Goal: Check status: Check status

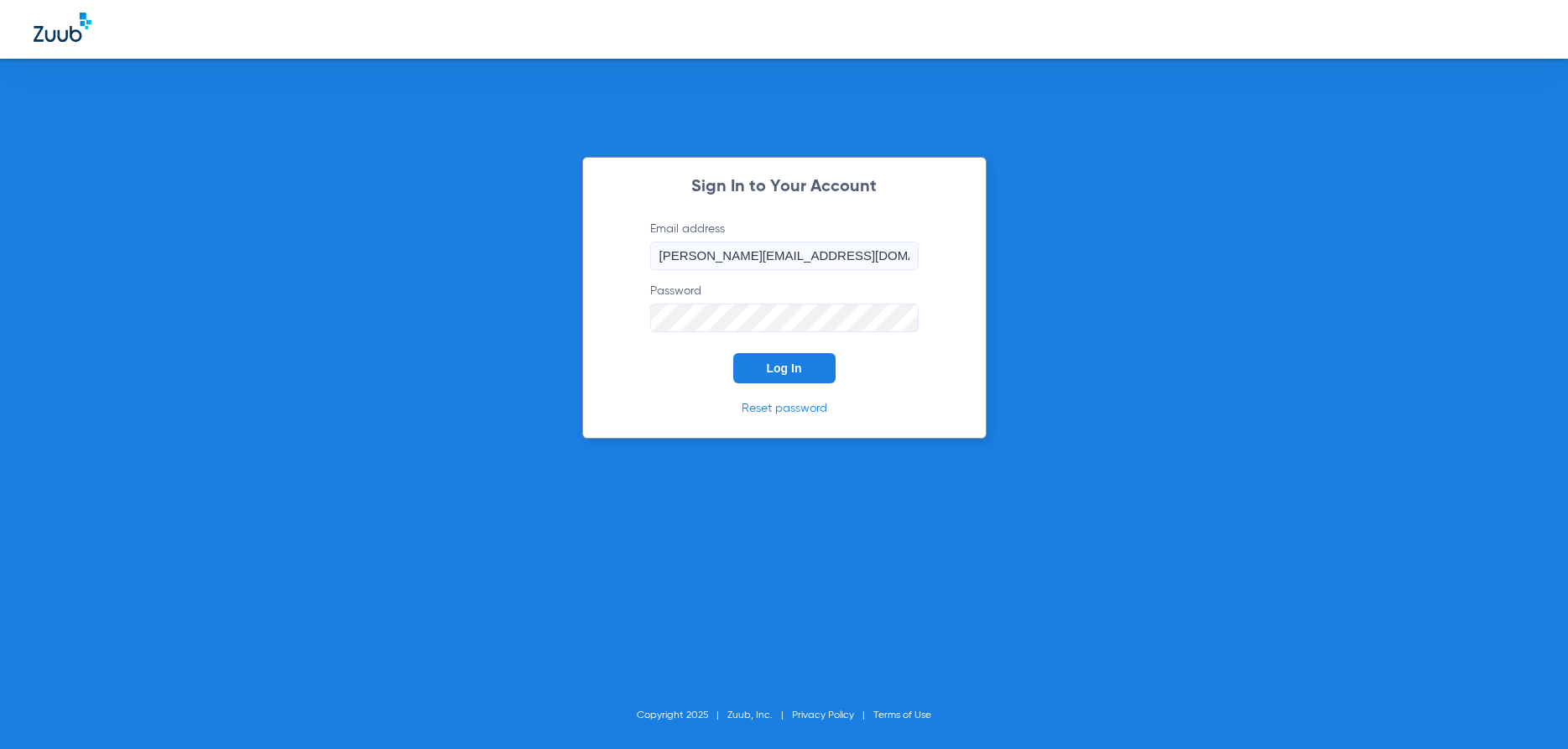
click at [800, 379] on button "Log In" at bounding box center [784, 369] width 102 height 30
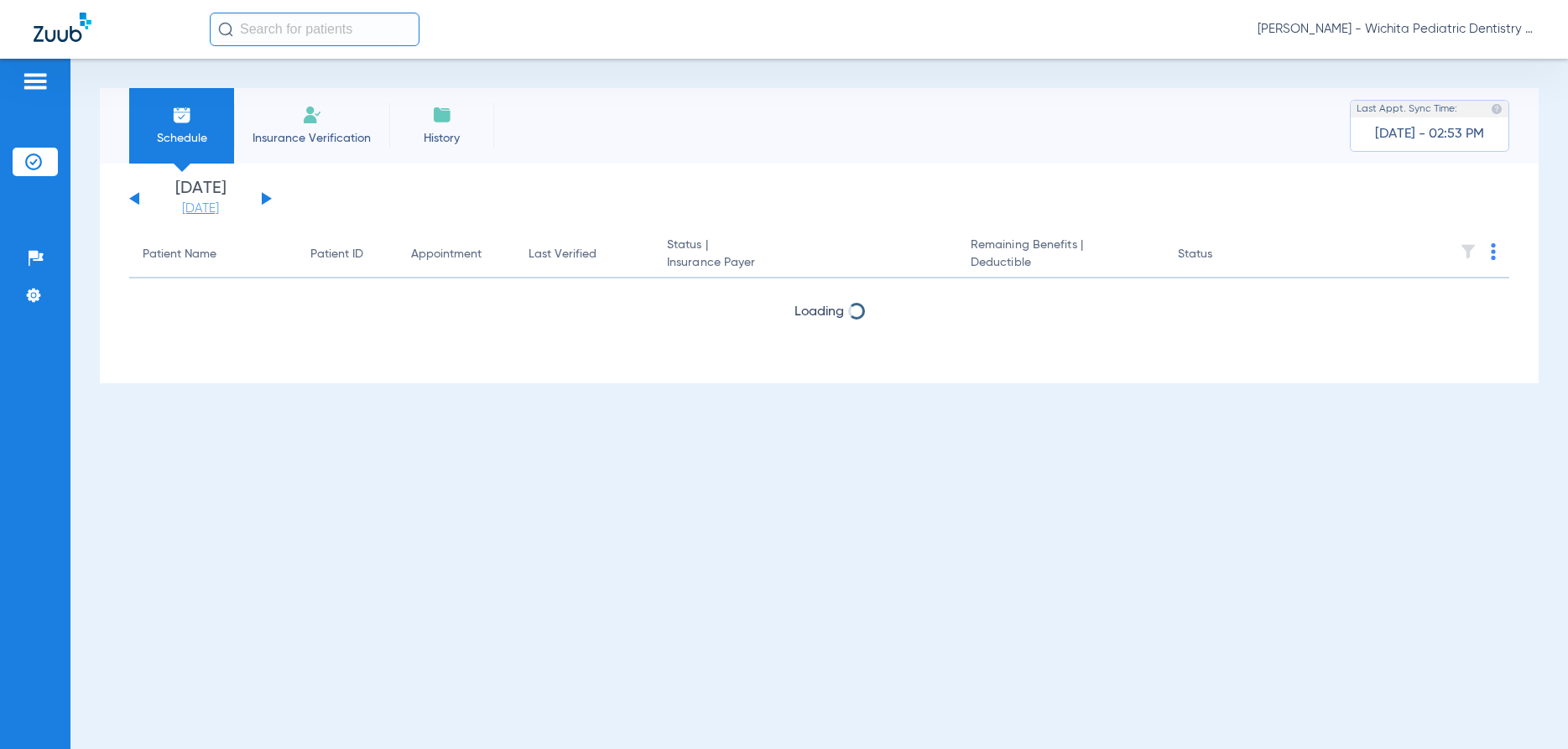
click at [191, 209] on link "[DATE]" at bounding box center [200, 208] width 100 height 17
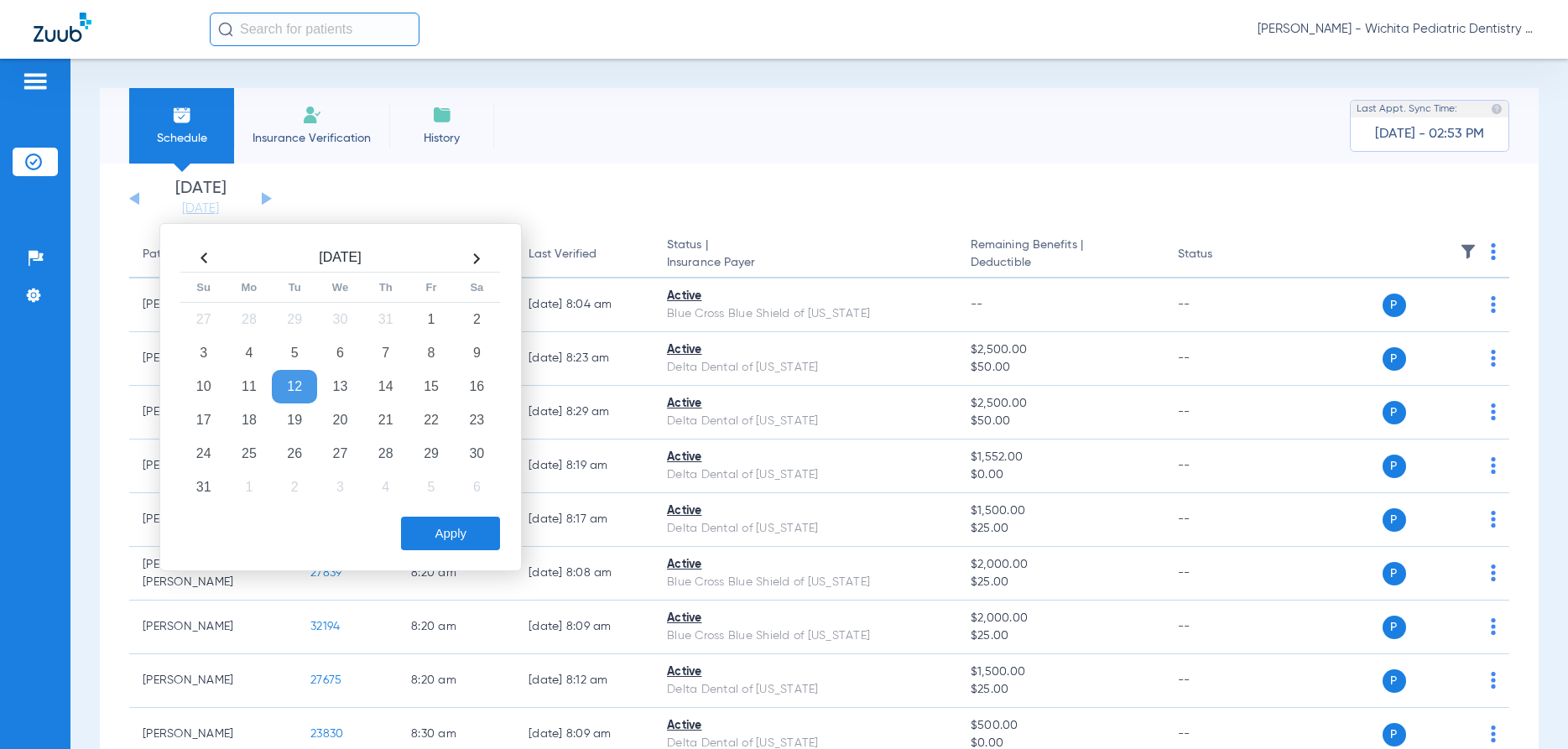
click at [317, 404] on td "19" at bounding box center [294, 420] width 45 height 33
click at [473, 482] on div "[DATE] Su Mo Tu We Th Fr Sa 27 28 29 30 31 1 2 3 4 5 6 7 8 9 10 11 12 13 14 15 …" at bounding box center [341, 397] width 362 height 348
click at [462, 533] on button "Apply" at bounding box center [450, 533] width 99 height 33
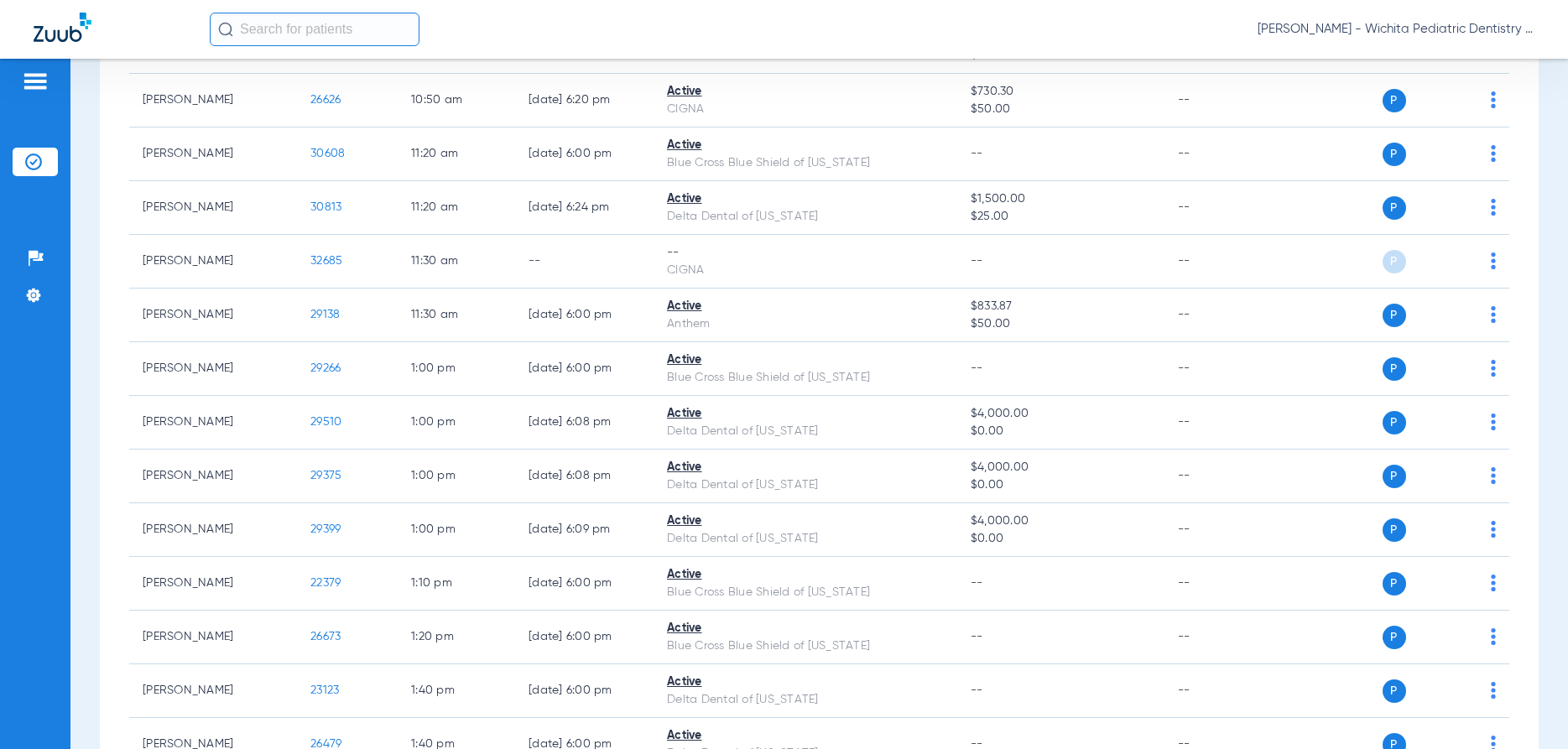
scroll to position [1450, 0]
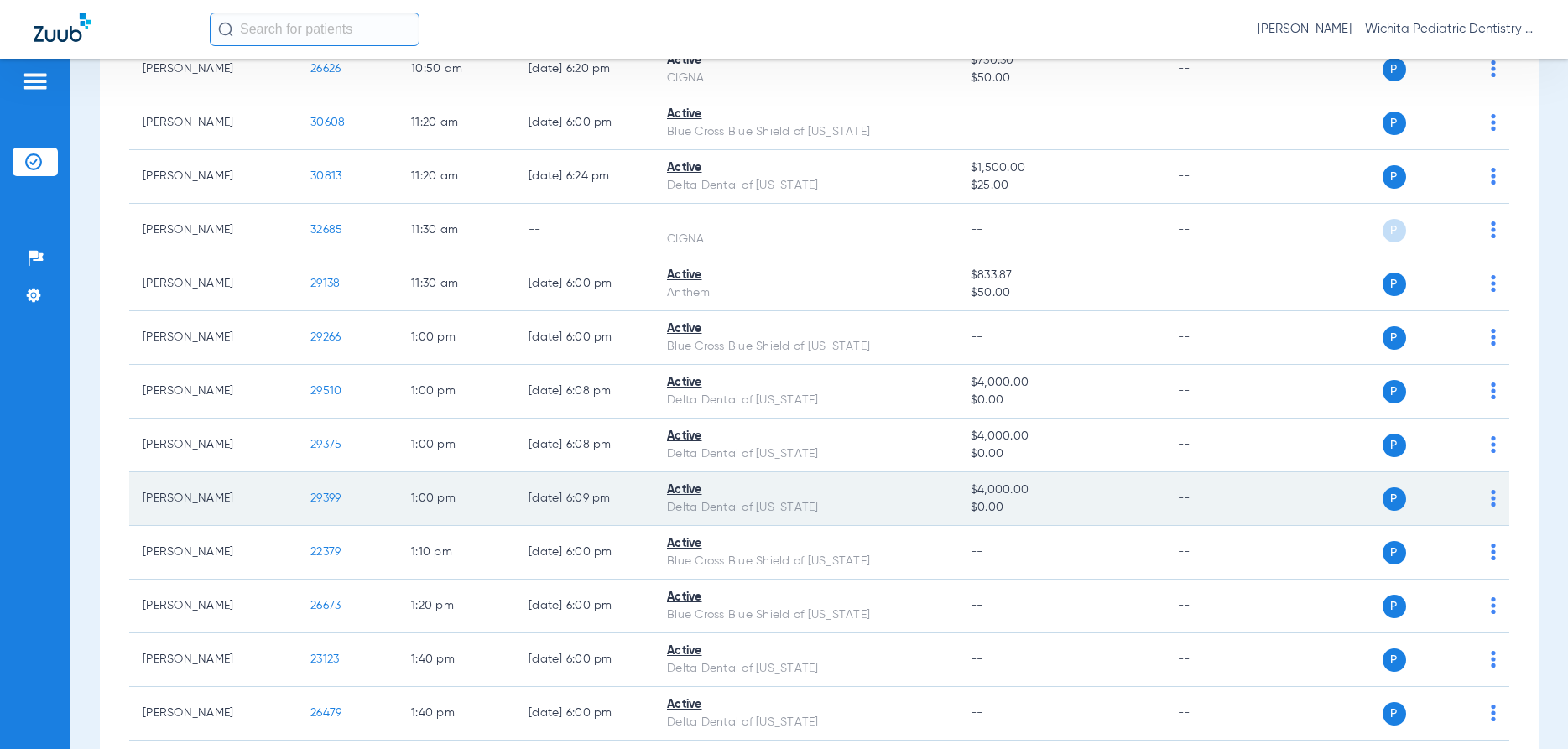
drag, startPoint x: 344, startPoint y: 506, endPoint x: 334, endPoint y: 501, distance: 11.2
click at [343, 505] on td "29399" at bounding box center [347, 499] width 100 height 54
click at [334, 501] on span "29399" at bounding box center [326, 498] width 30 height 12
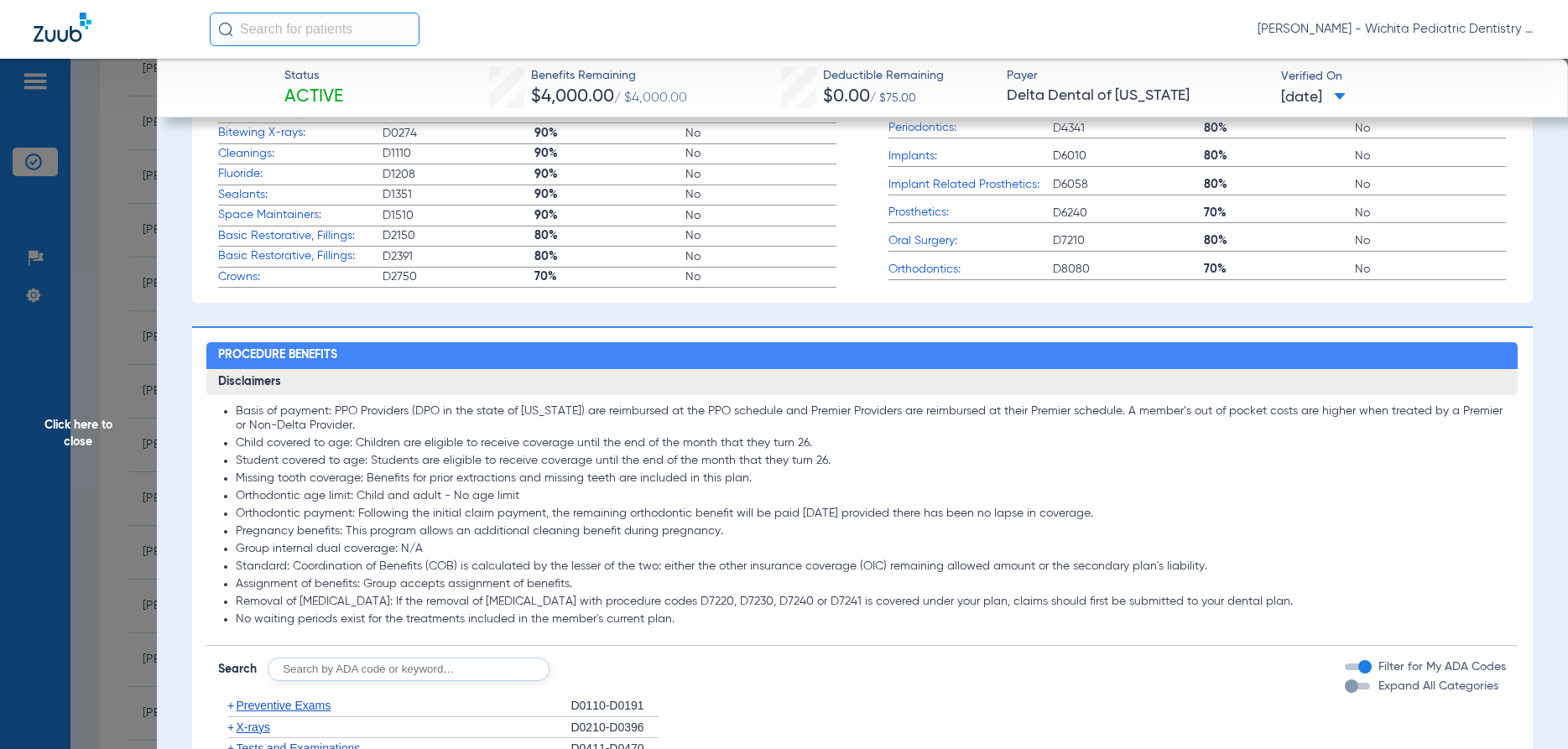
scroll to position [935, 0]
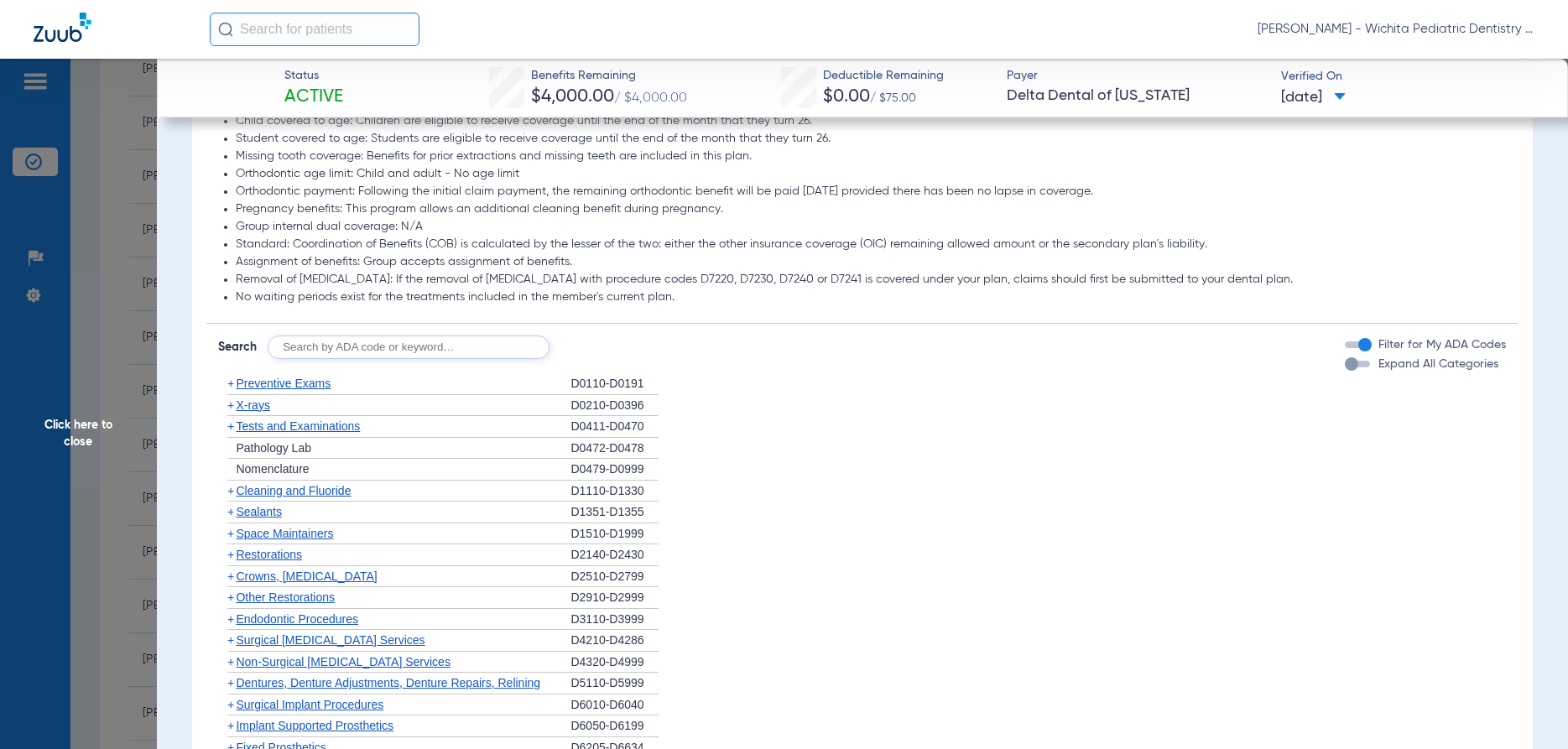
click at [256, 386] on span "Preventive Exams" at bounding box center [283, 383] width 95 height 13
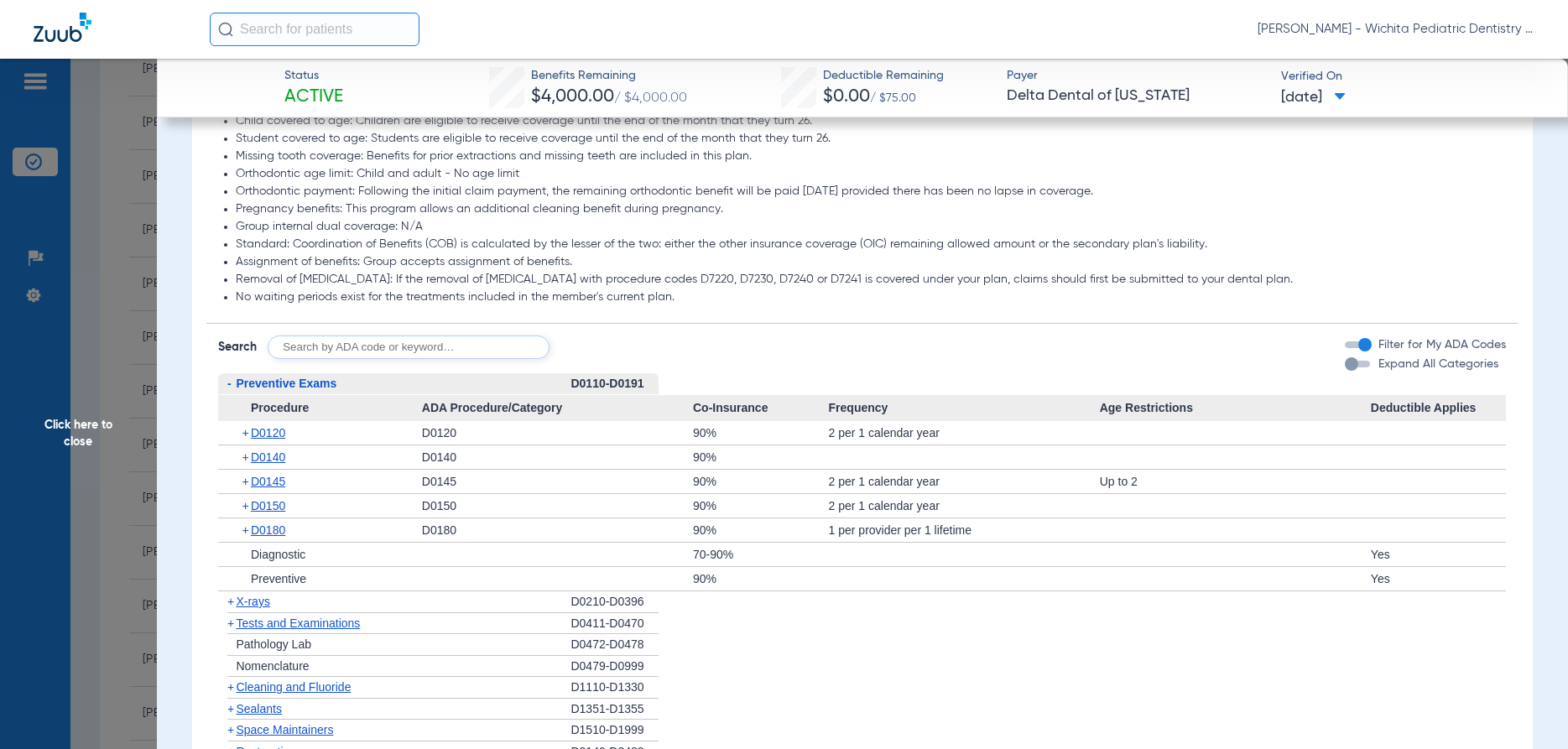
click at [261, 604] on span "X-rays" at bounding box center [252, 601] width 33 height 13
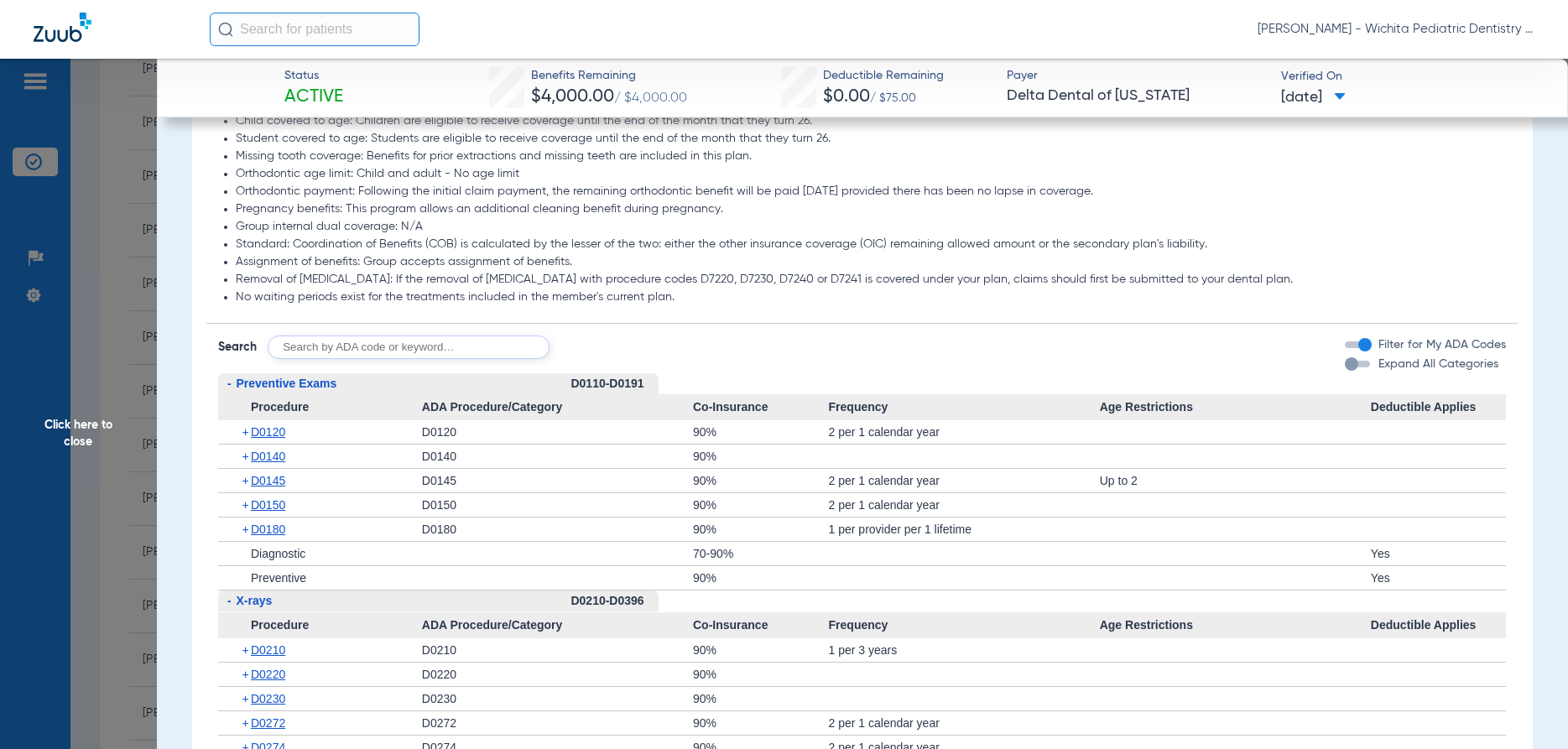
scroll to position [1176, 0]
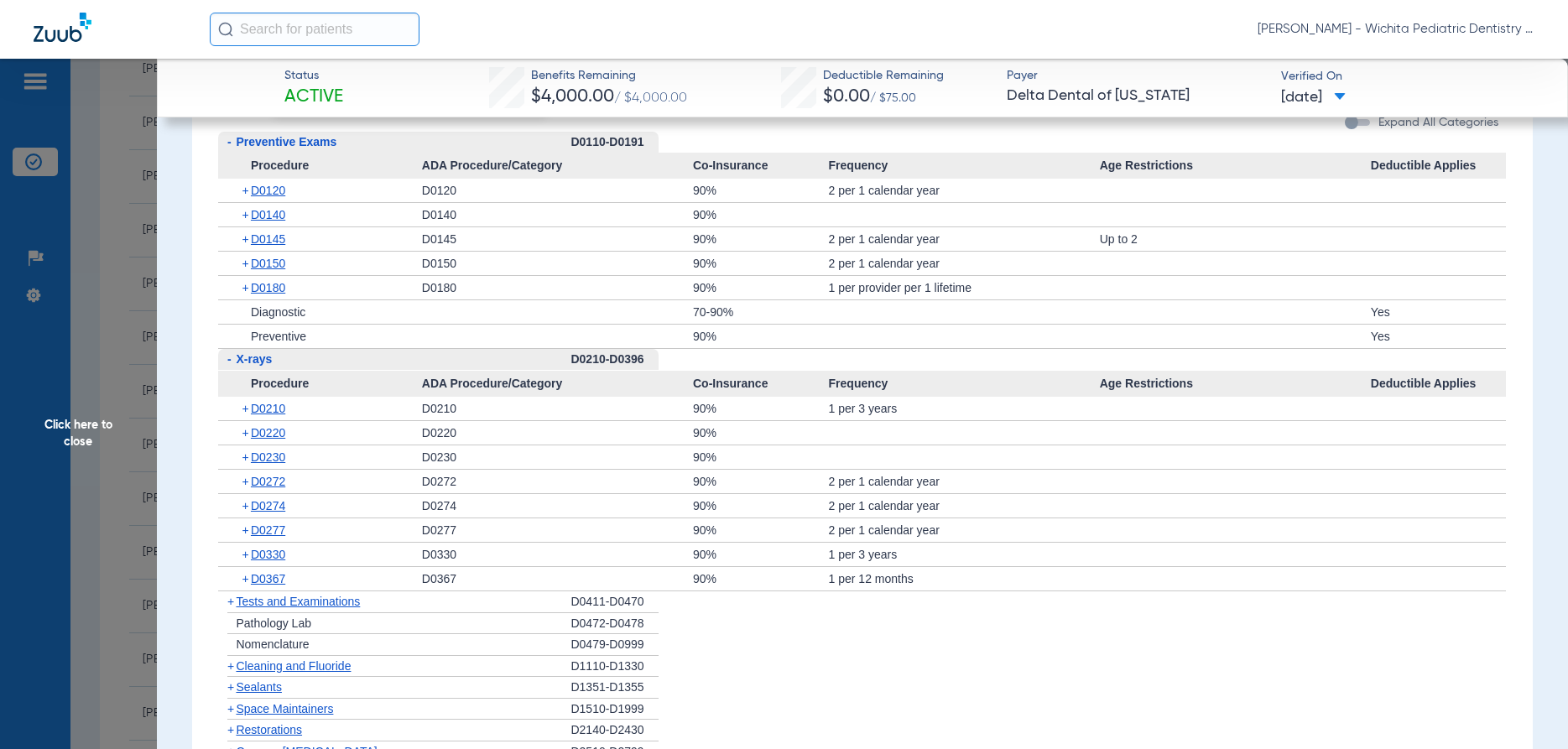
click at [278, 663] on span "Cleaning and Fluoride" at bounding box center [293, 666] width 115 height 13
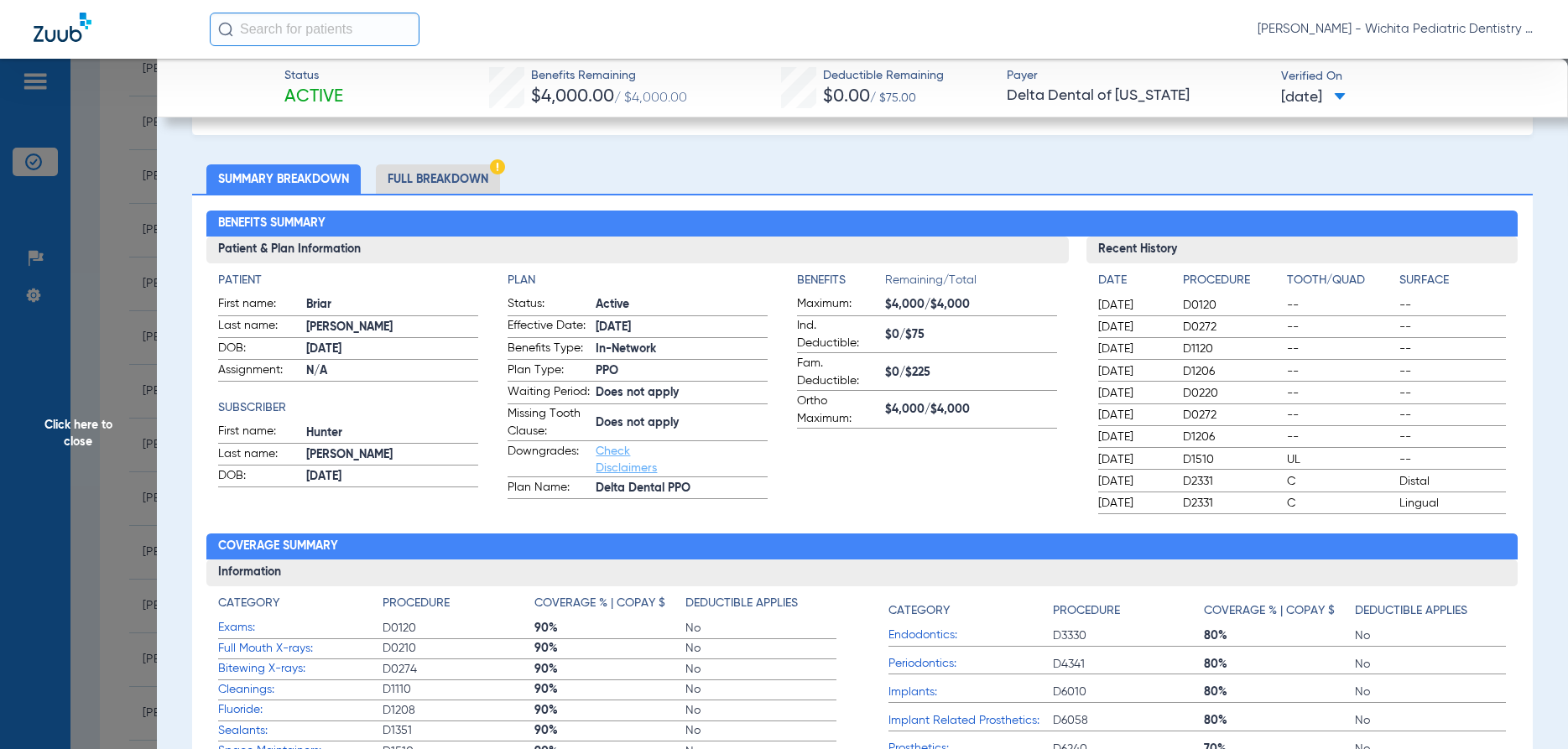
scroll to position [48, 0]
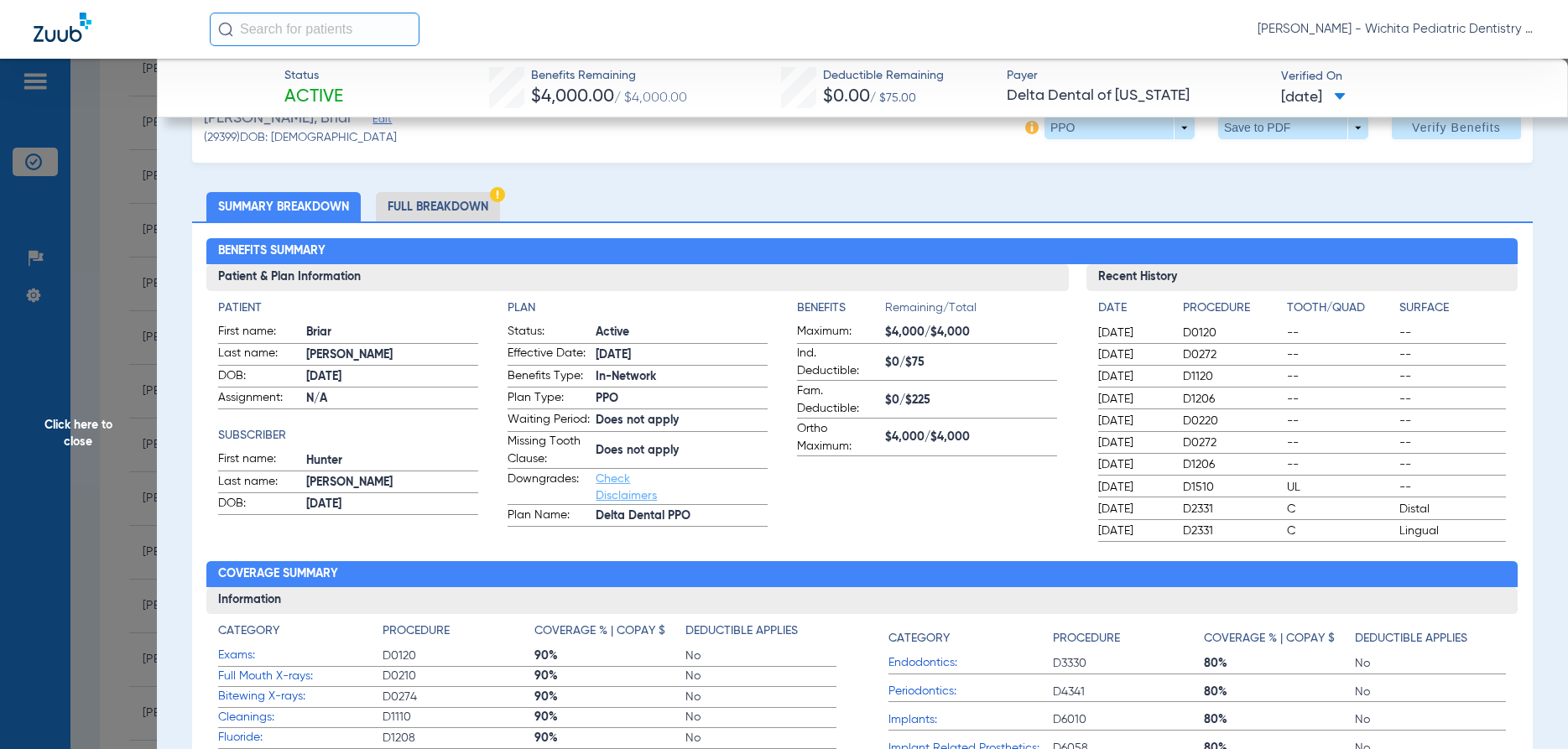
click at [389, 200] on li "Full Breakdown" at bounding box center [438, 206] width 124 height 30
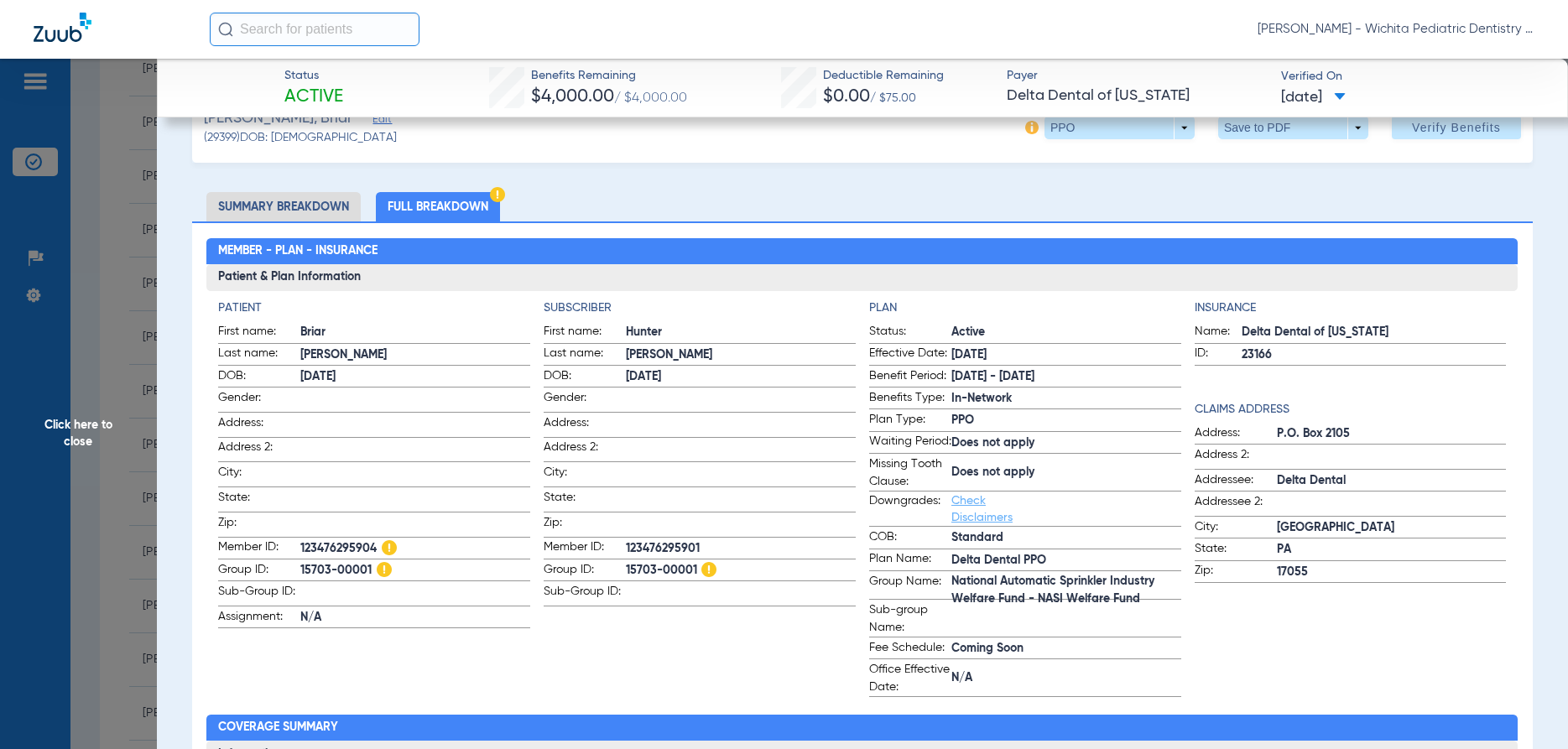
click at [76, 430] on span "Click here to close" at bounding box center [78, 432] width 157 height 749
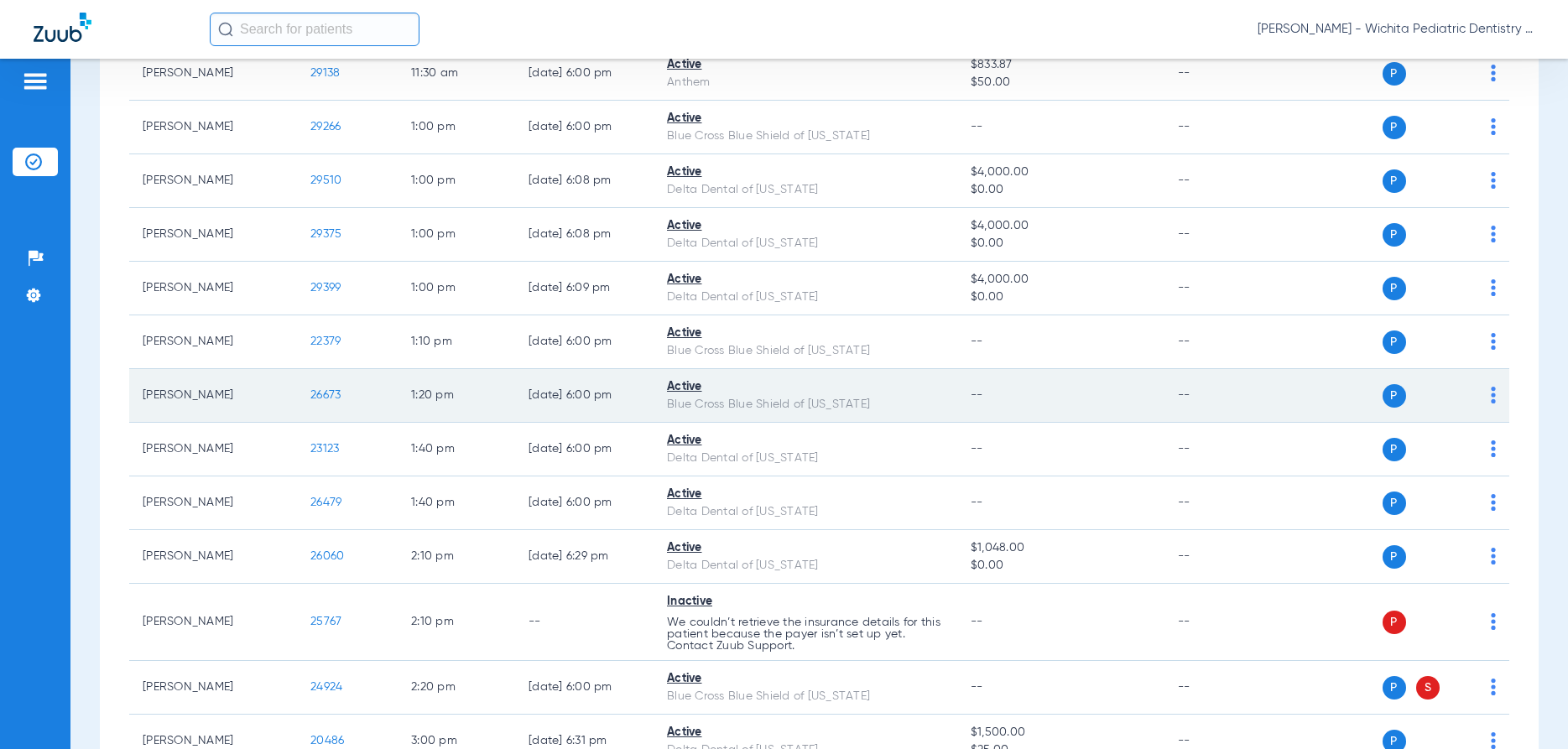
scroll to position [1736, 0]
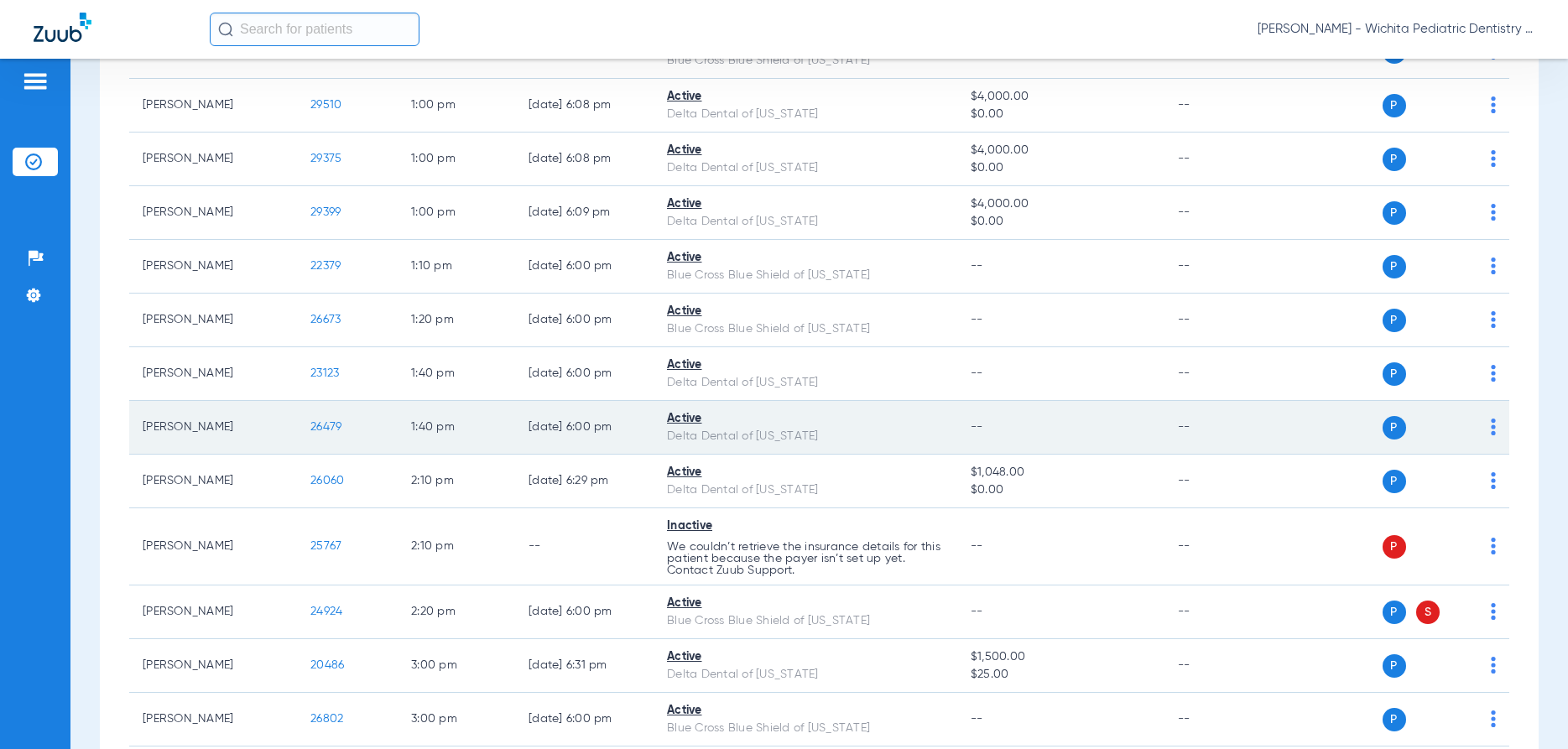
click at [329, 428] on span "26479" at bounding box center [326, 426] width 31 height 12
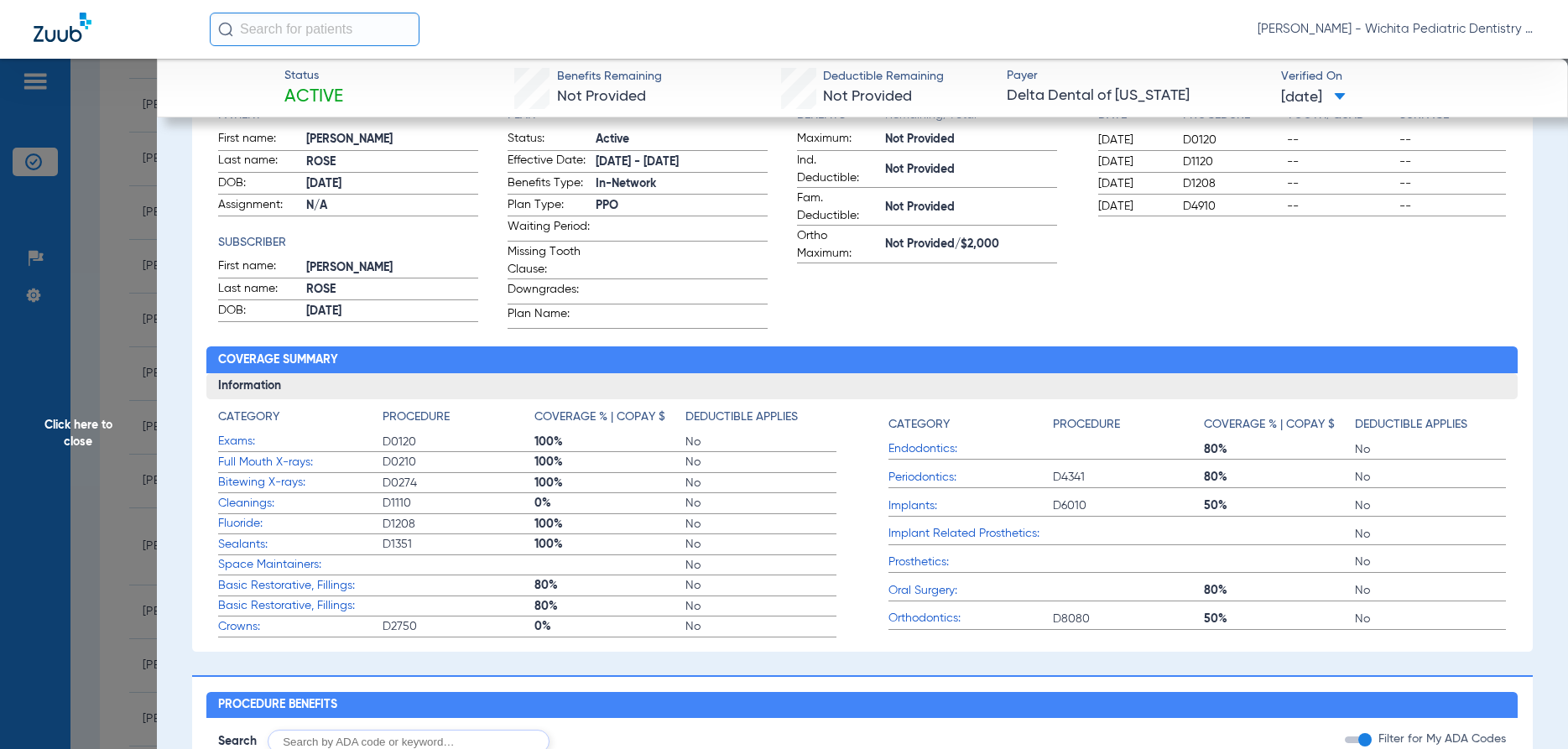
scroll to position [0, 0]
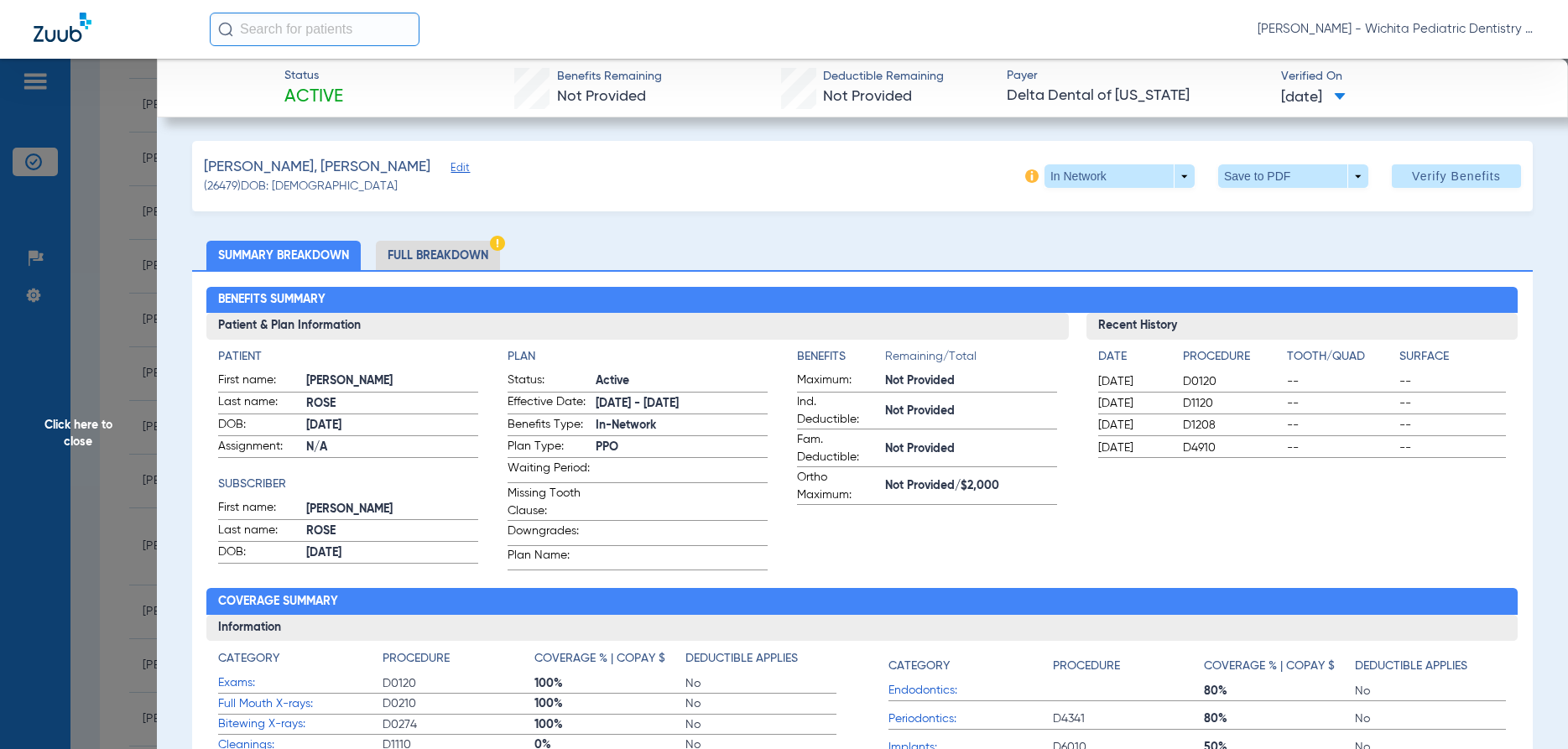
click at [65, 423] on span "Click here to close" at bounding box center [78, 432] width 157 height 749
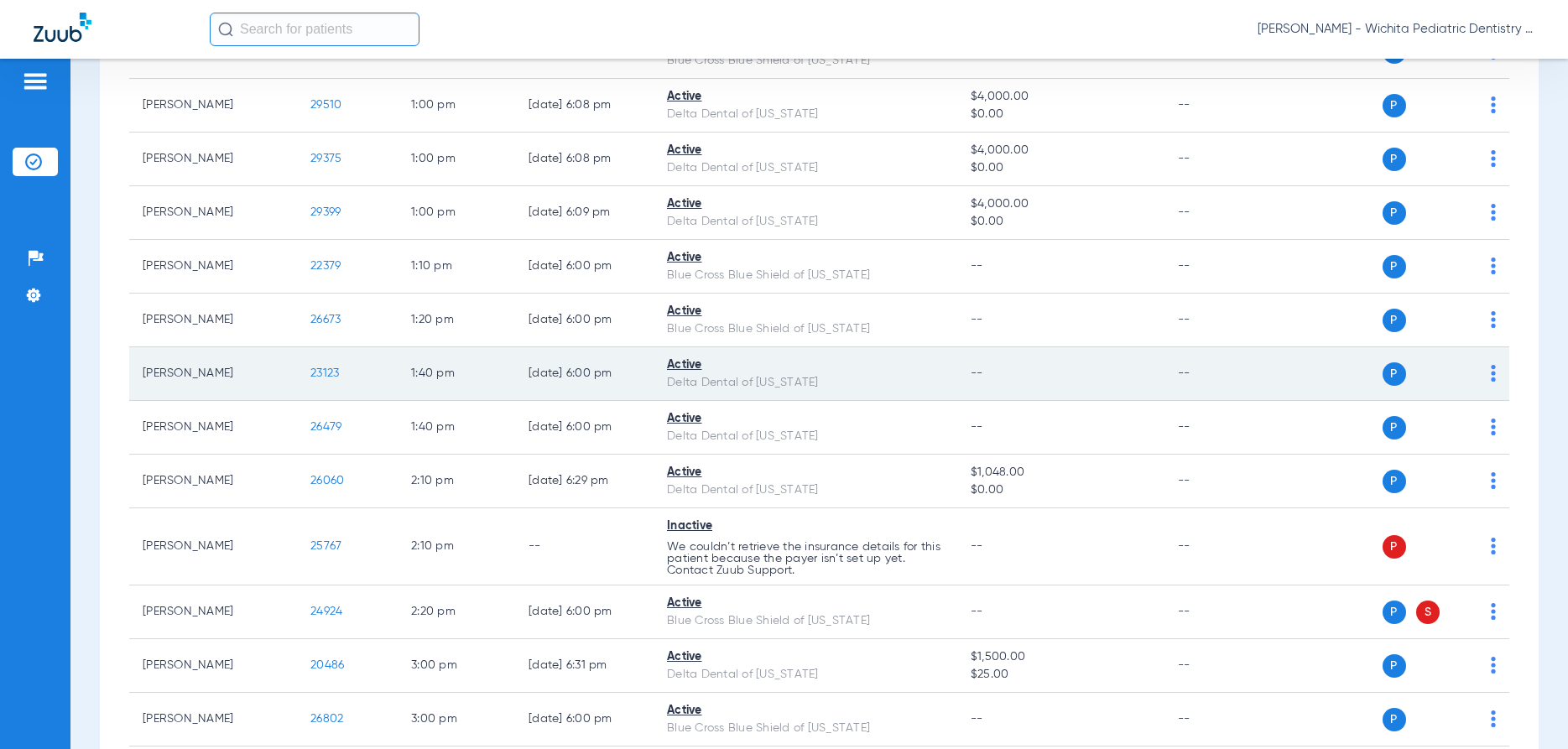
click at [326, 370] on span "23123" at bounding box center [325, 373] width 29 height 12
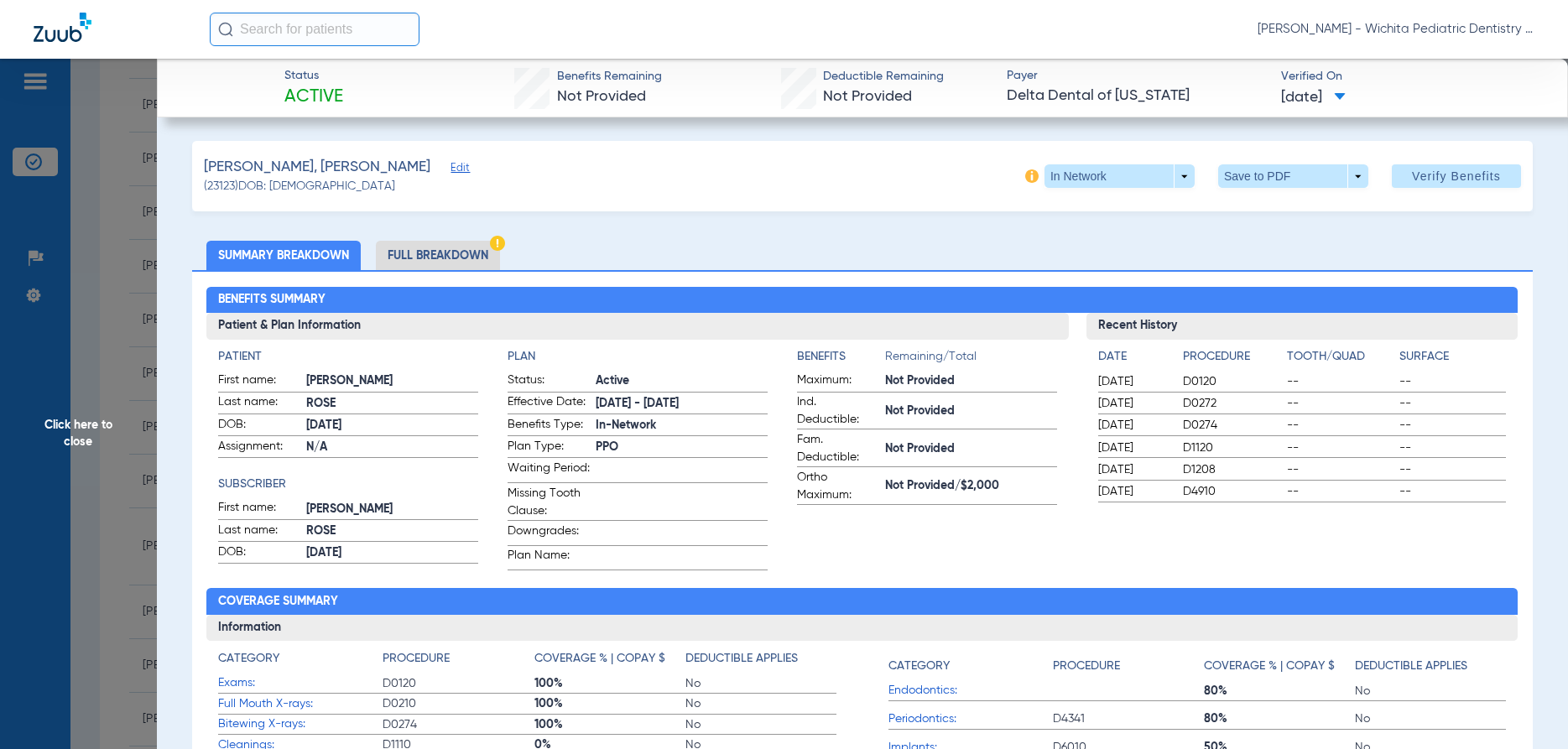
click at [72, 425] on span "Click here to close" at bounding box center [78, 432] width 157 height 749
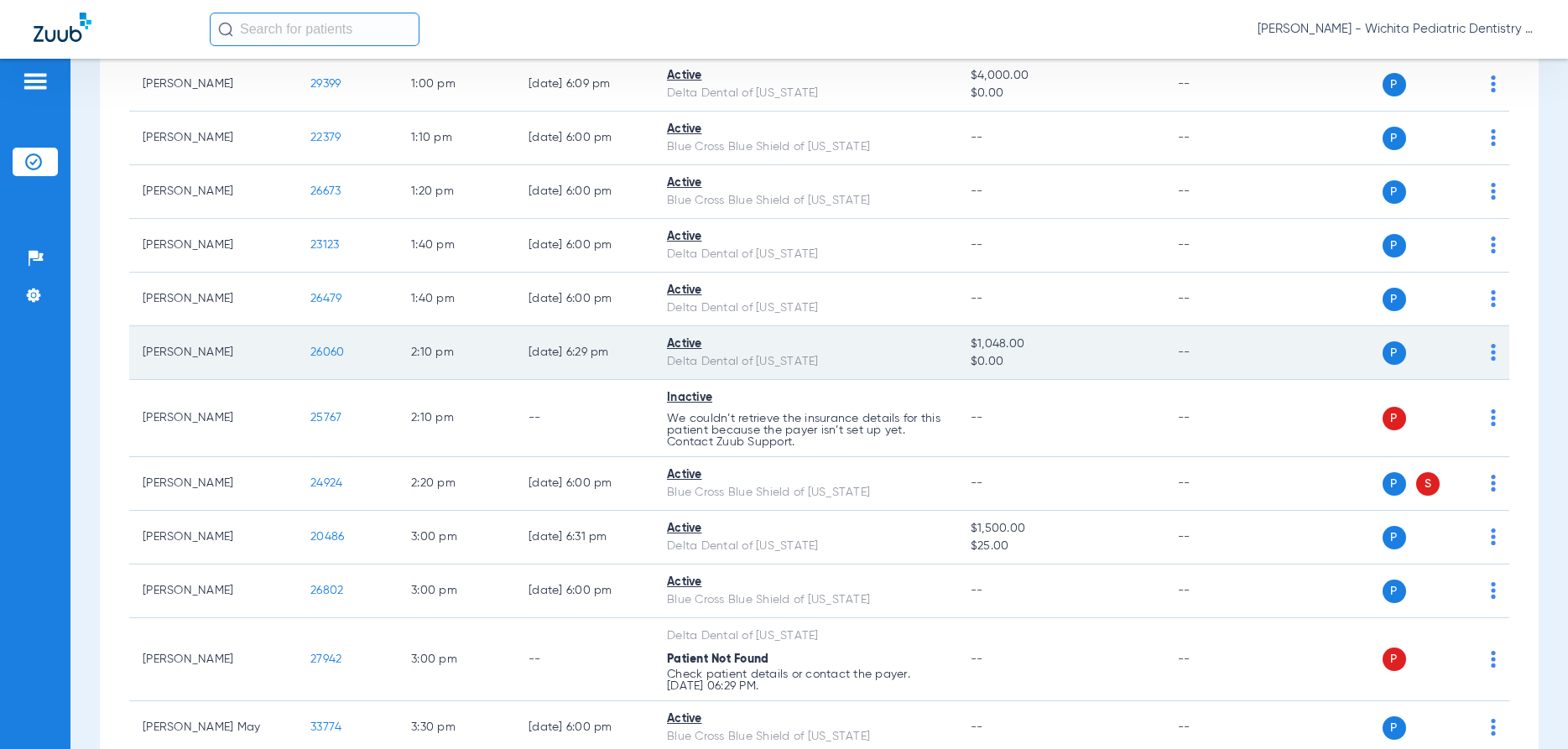
scroll to position [1896, 0]
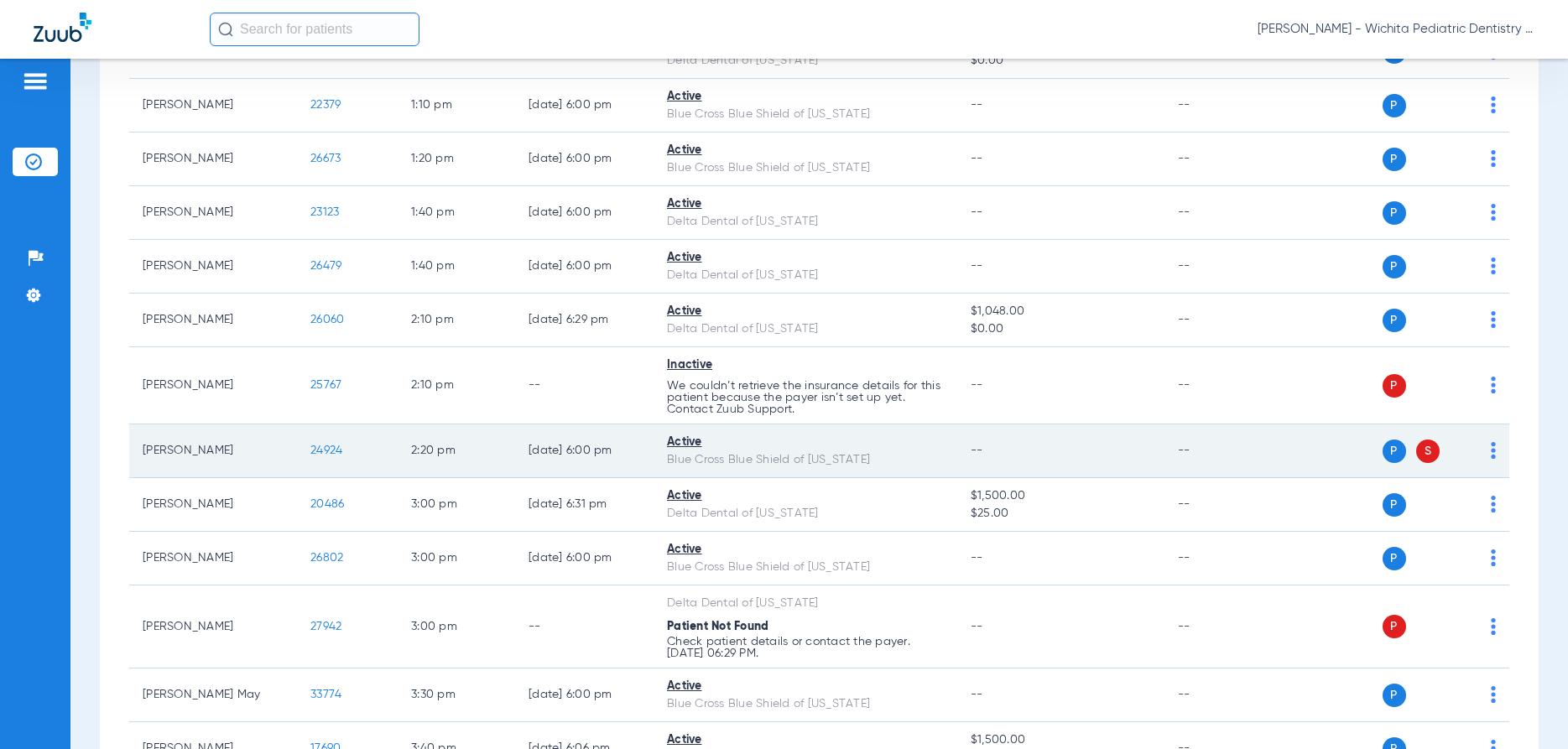
click at [327, 450] on span "24924" at bounding box center [327, 450] width 32 height 12
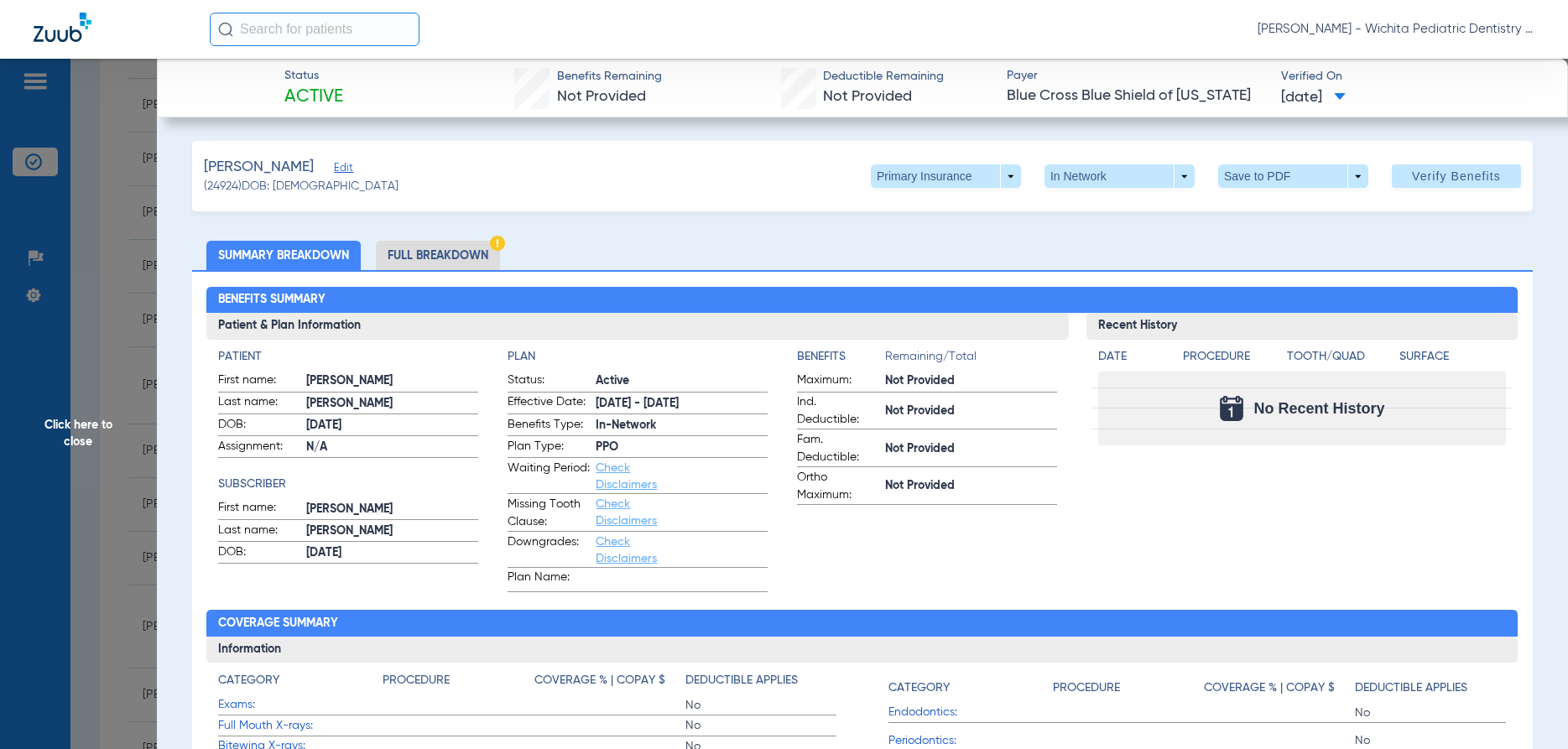
click at [60, 416] on span "Click here to close" at bounding box center [78, 432] width 157 height 749
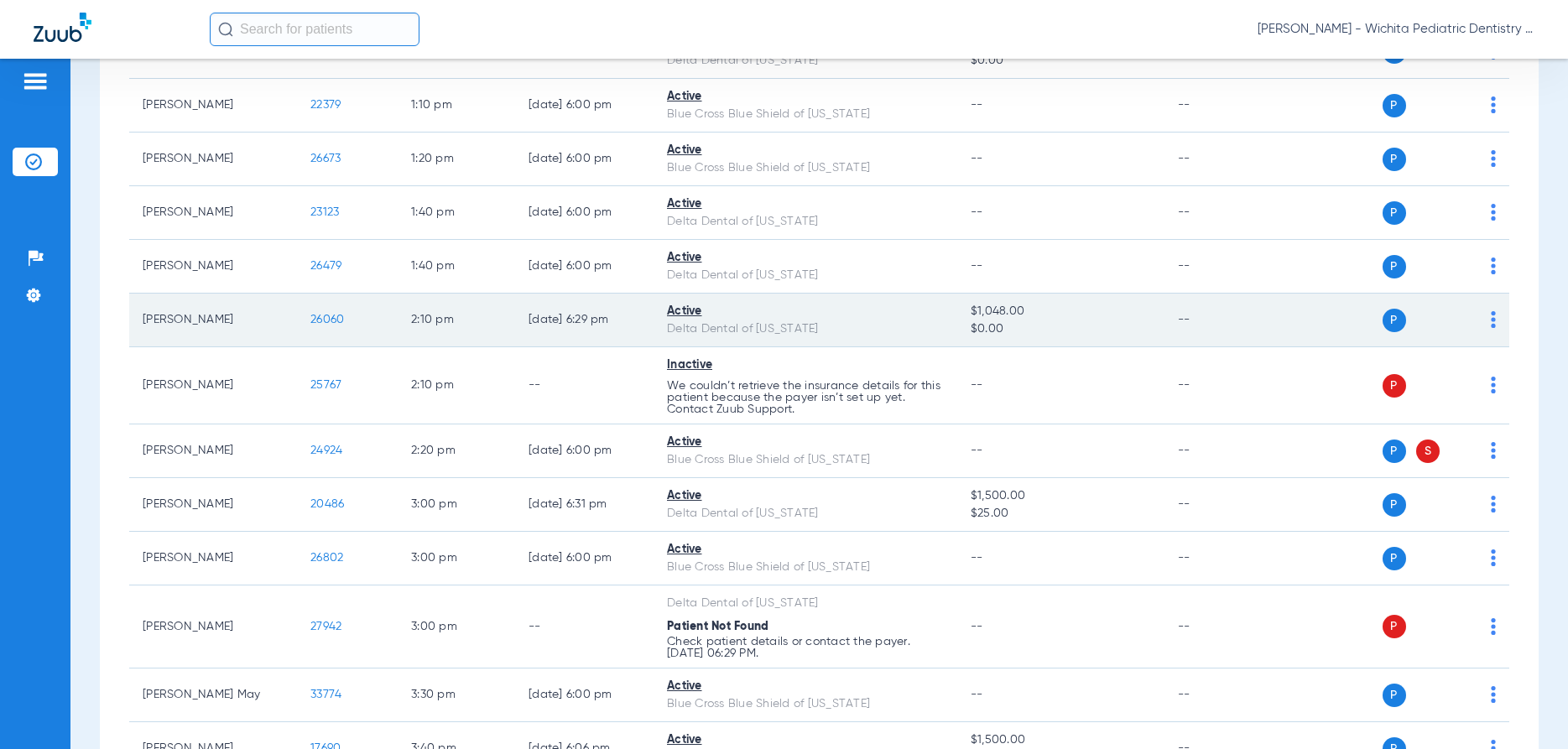
click at [329, 319] on span "26060" at bounding box center [327, 319] width 33 height 12
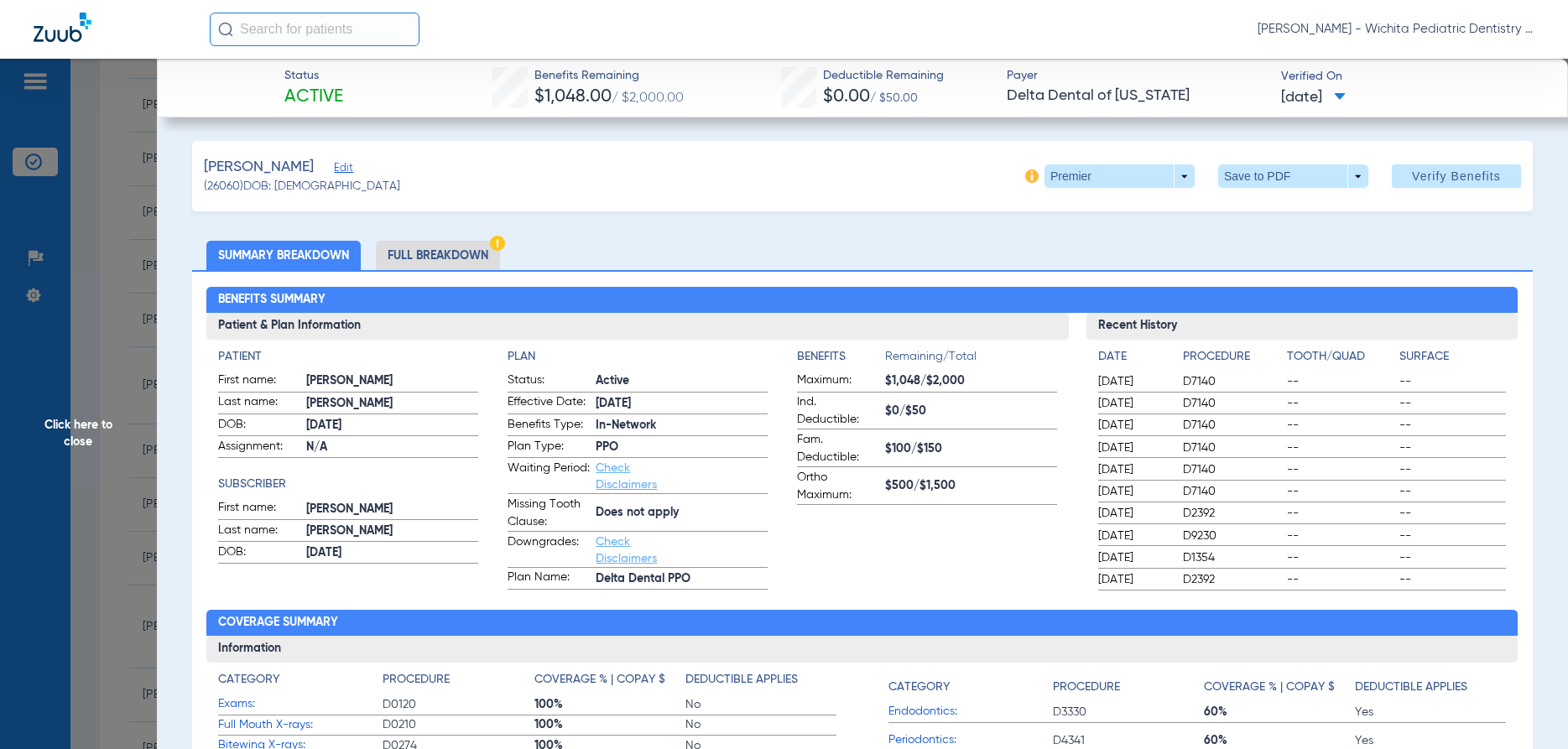
click at [78, 431] on span "Click here to close" at bounding box center [78, 432] width 157 height 749
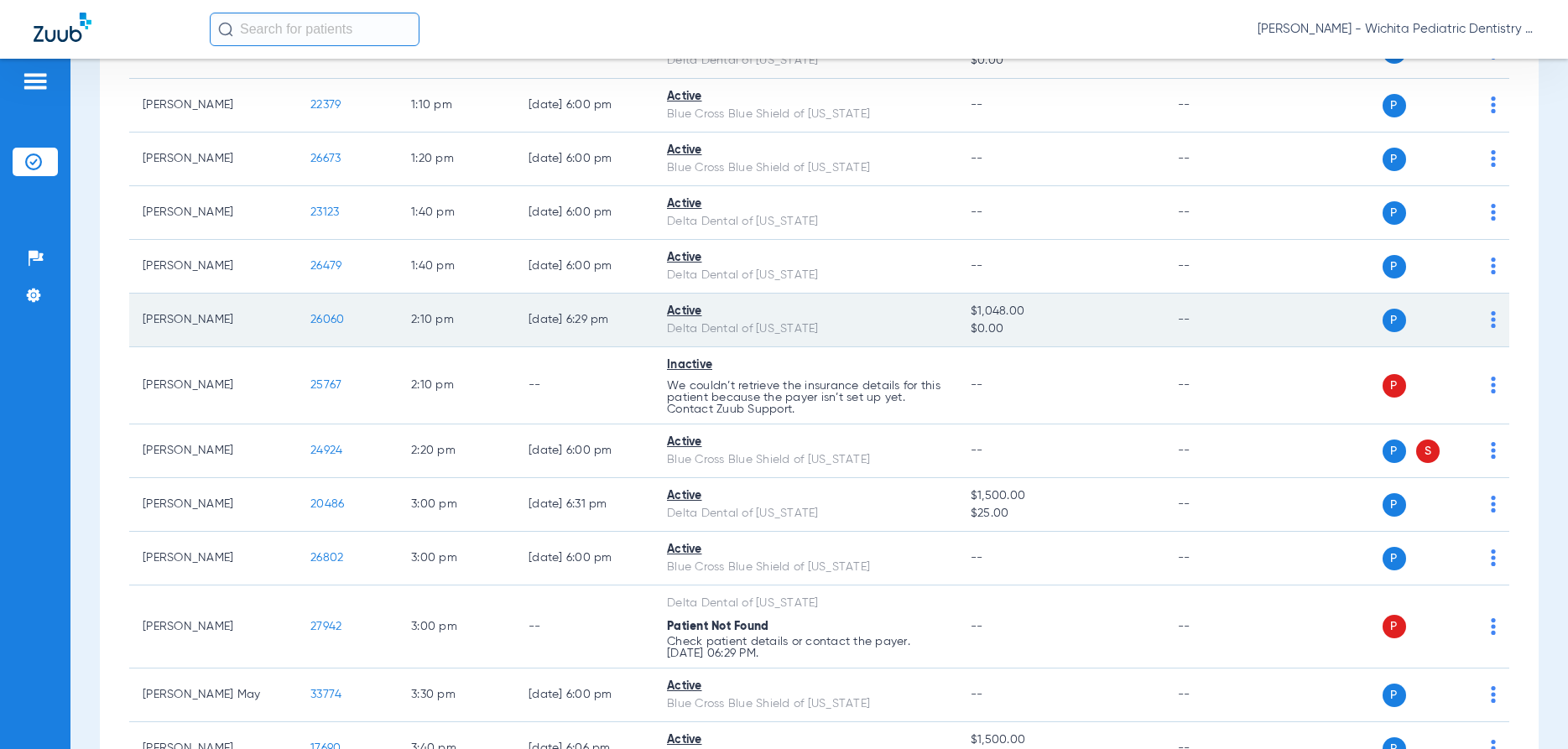
click at [323, 318] on span "26060" at bounding box center [327, 319] width 33 height 12
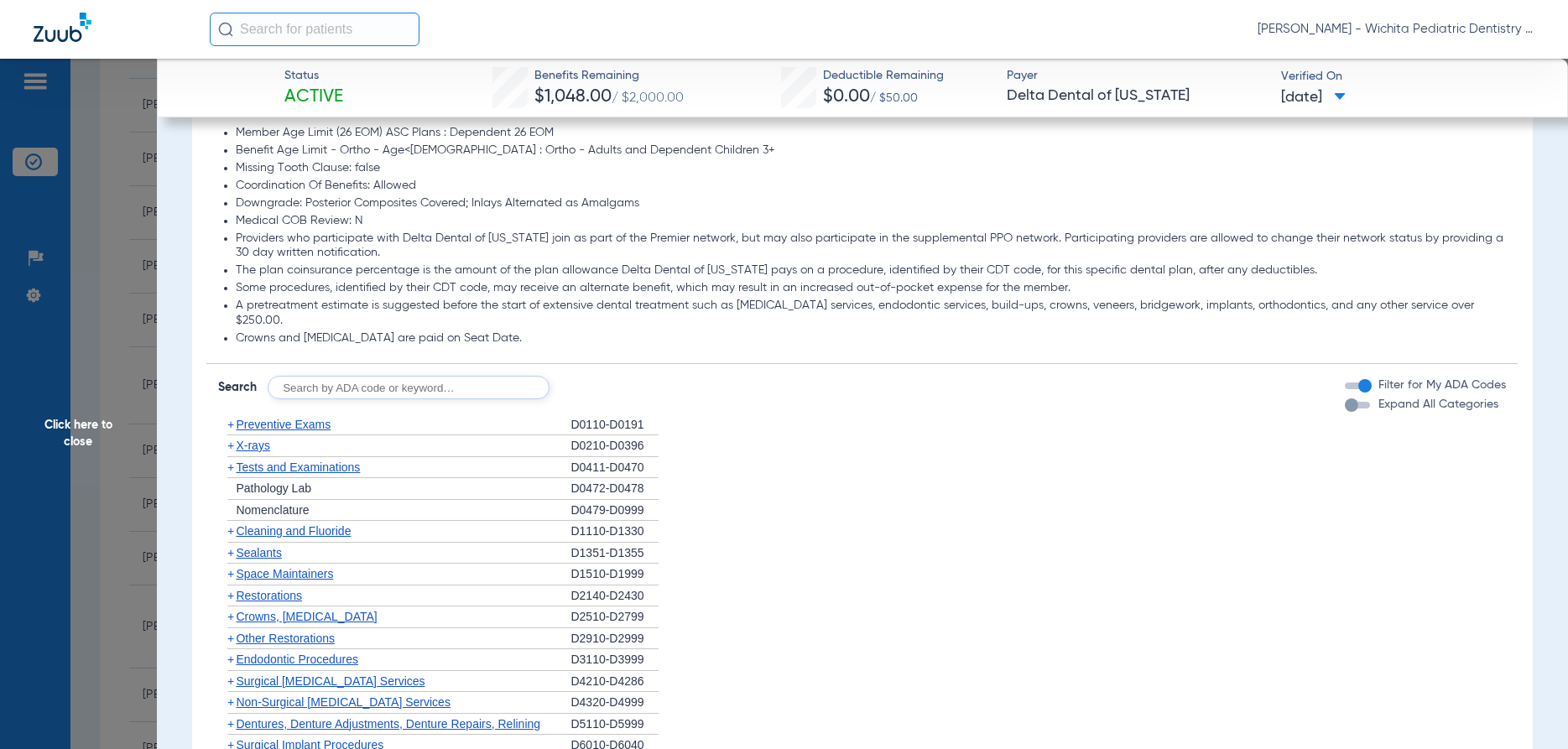
scroll to position [856, 0]
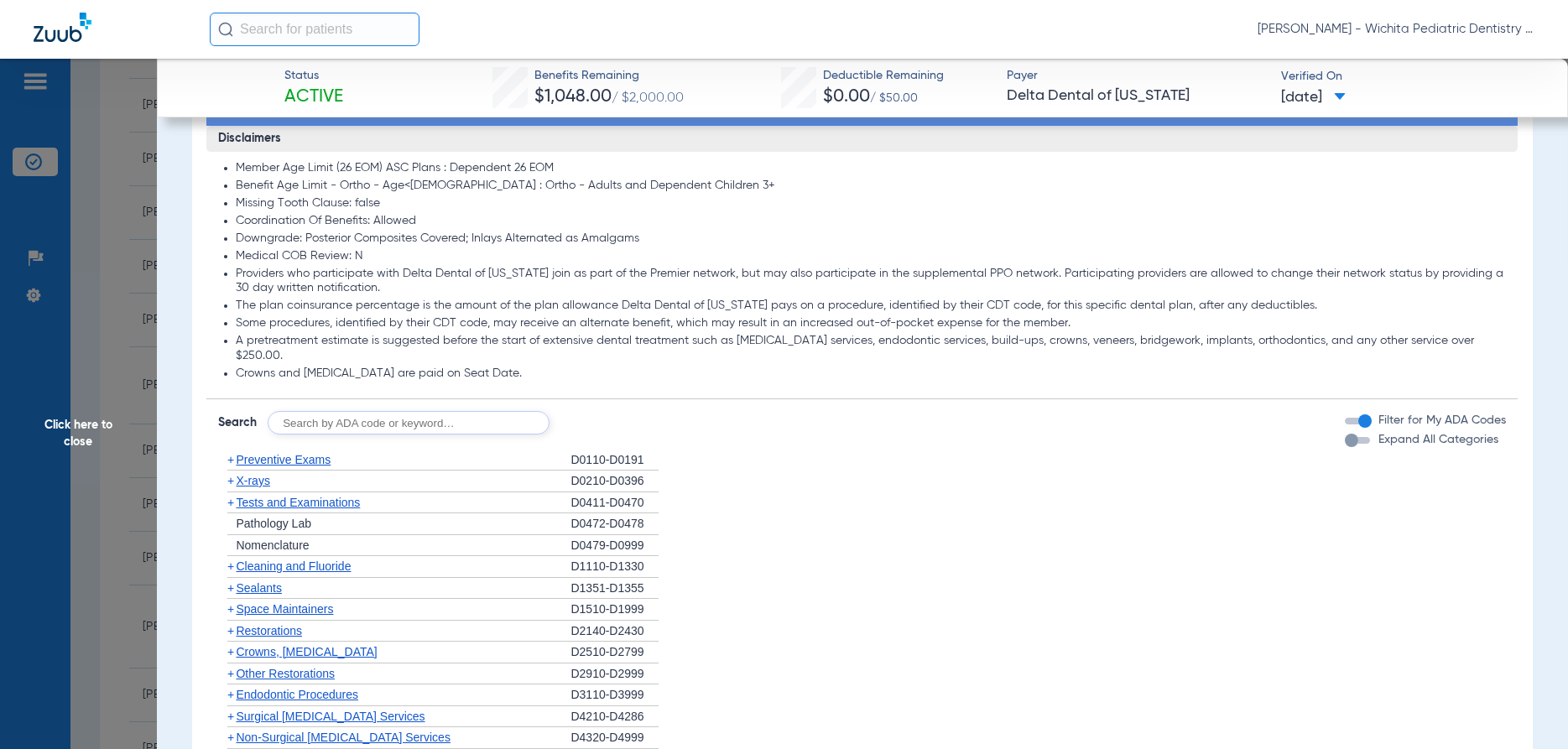
click at [254, 474] on span "X-rays" at bounding box center [252, 480] width 33 height 13
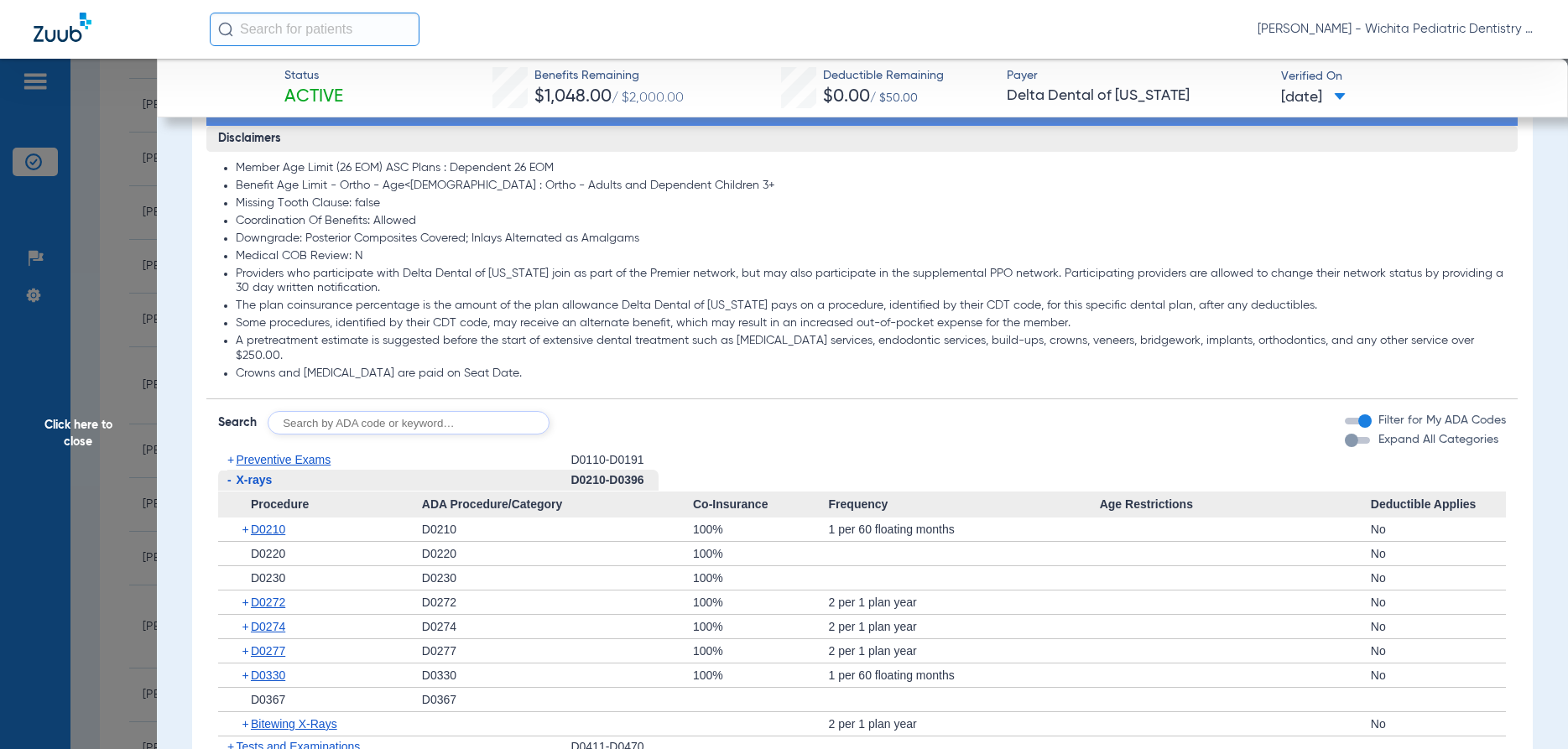
click at [92, 427] on span "Click here to close" at bounding box center [78, 432] width 157 height 749
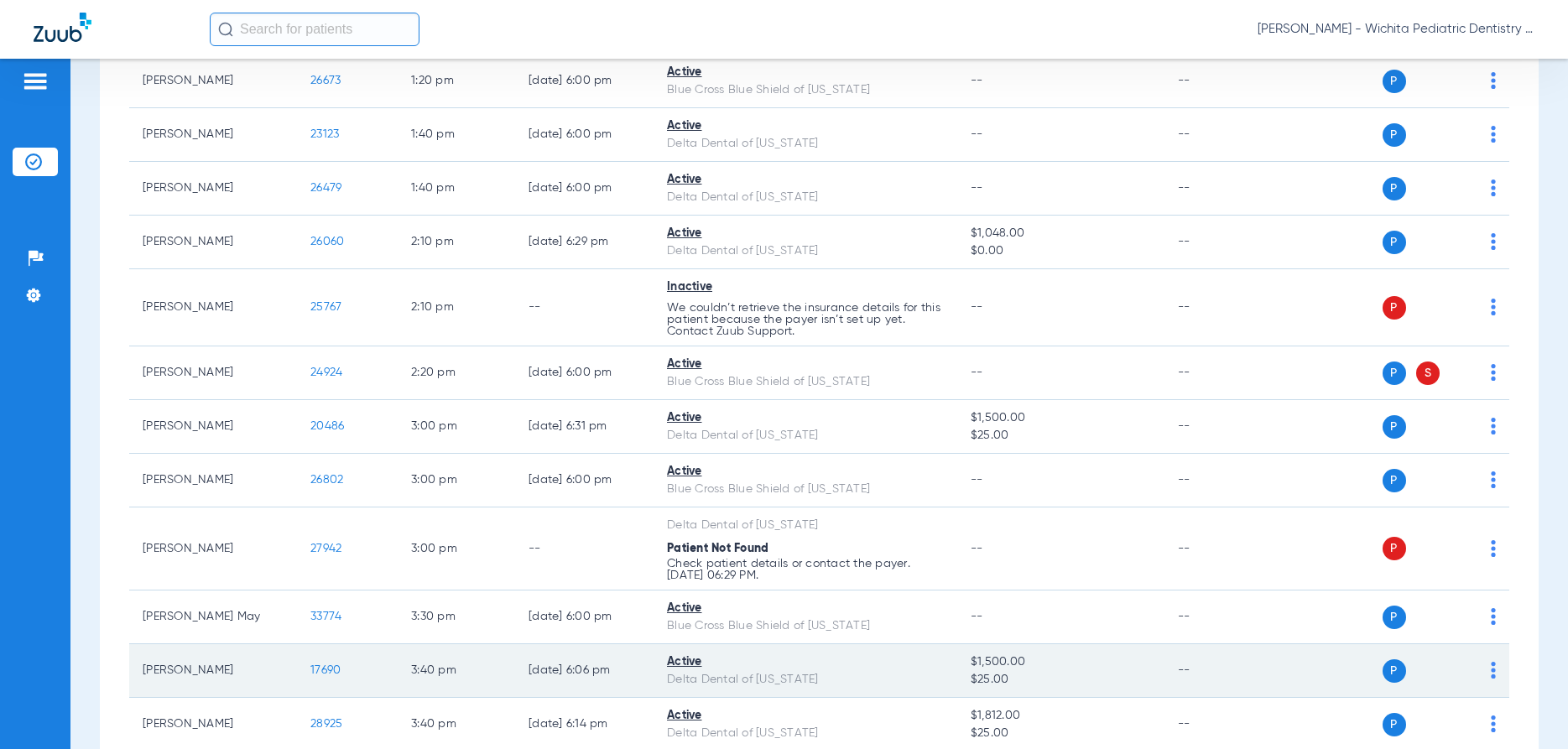
scroll to position [2138, 0]
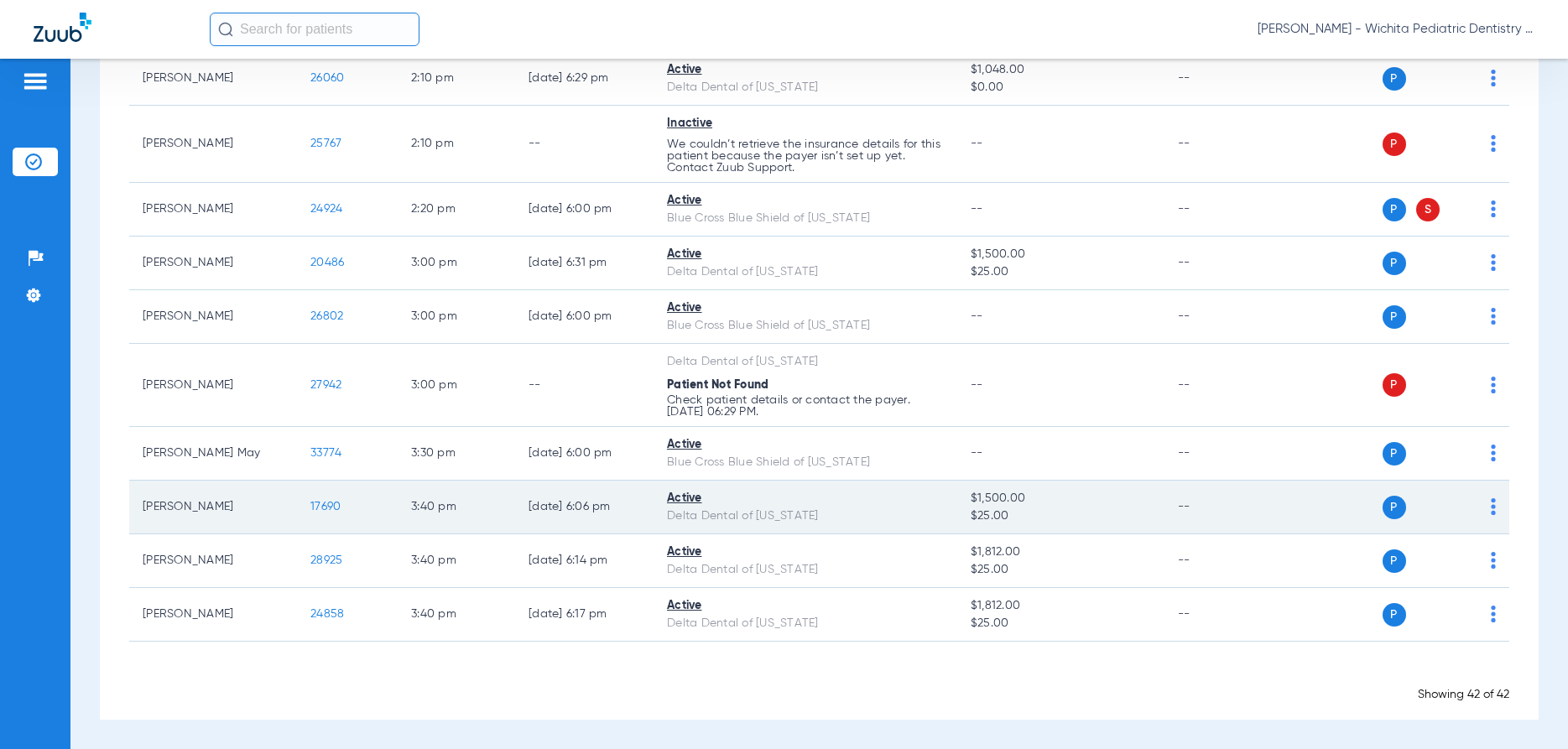
click at [329, 502] on span "17690" at bounding box center [326, 506] width 30 height 12
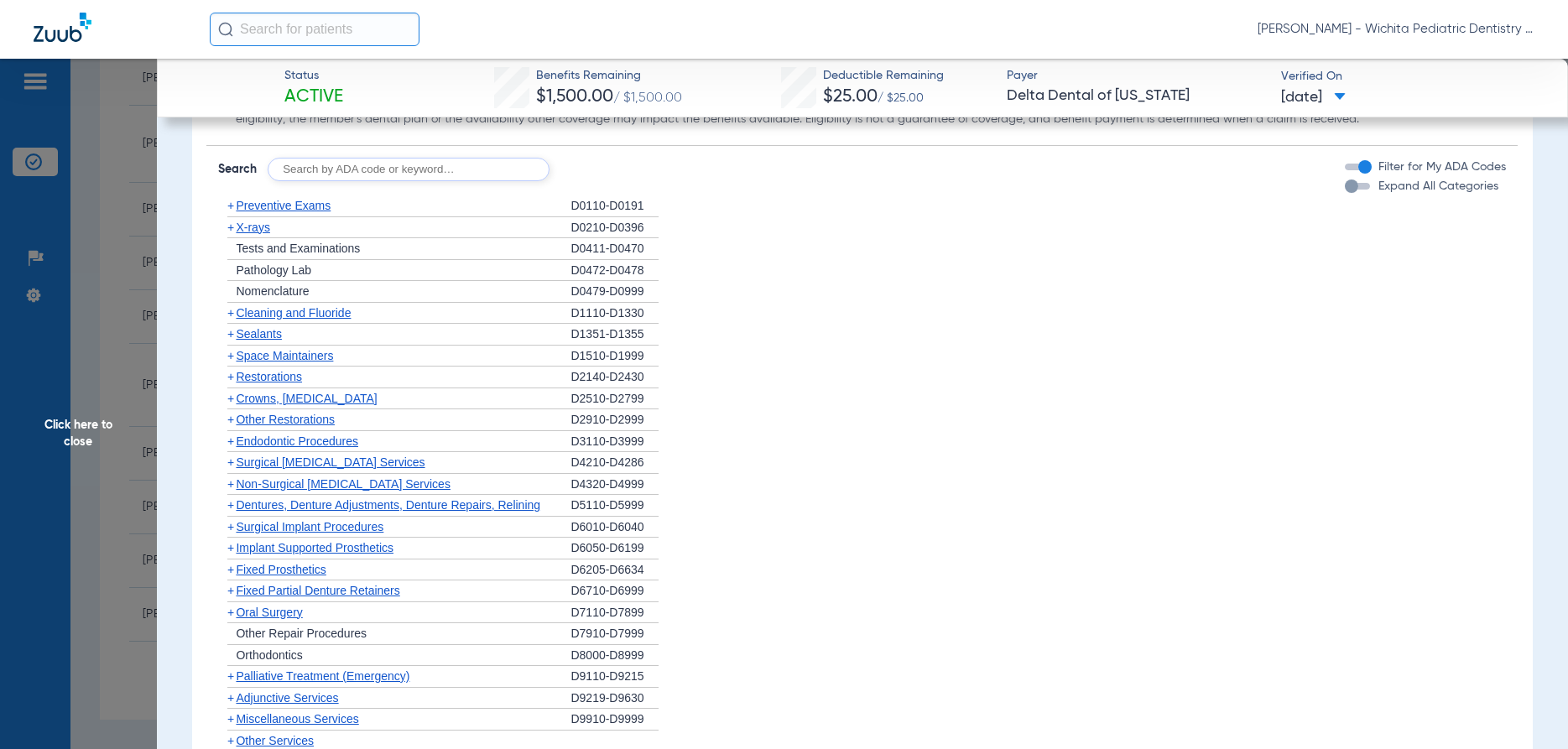
scroll to position [1369, 0]
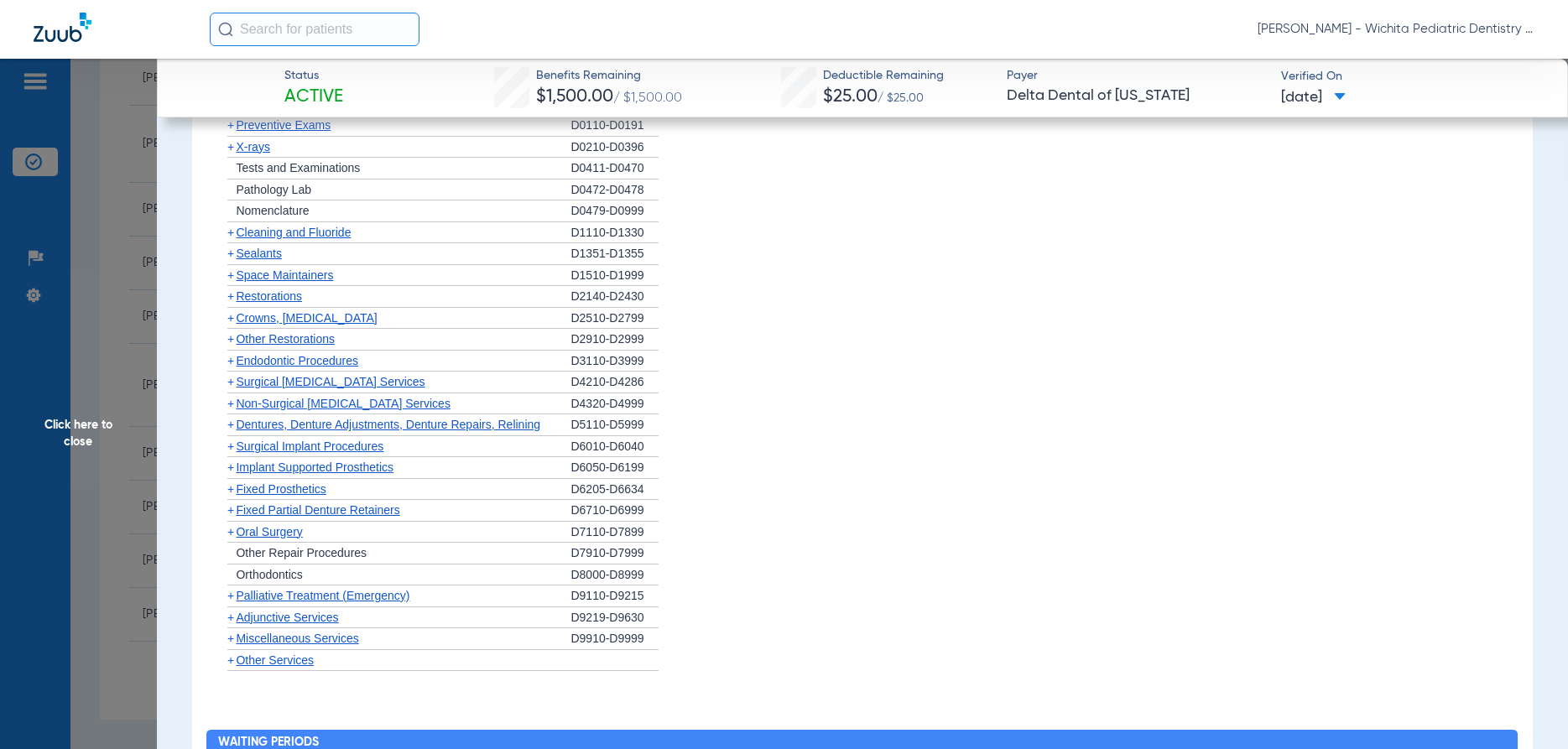
click at [260, 149] on span "X-rays" at bounding box center [252, 146] width 33 height 13
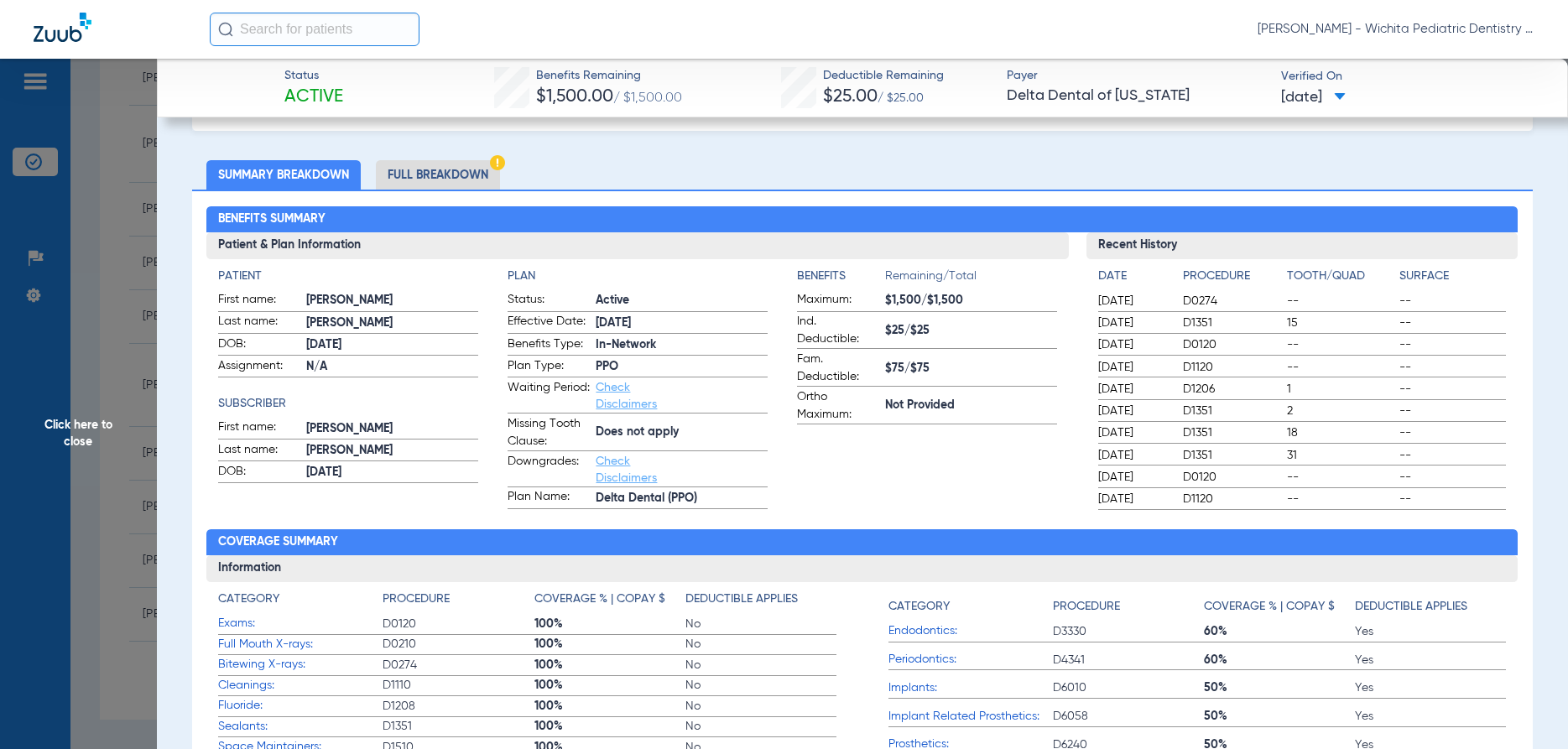
scroll to position [0, 0]
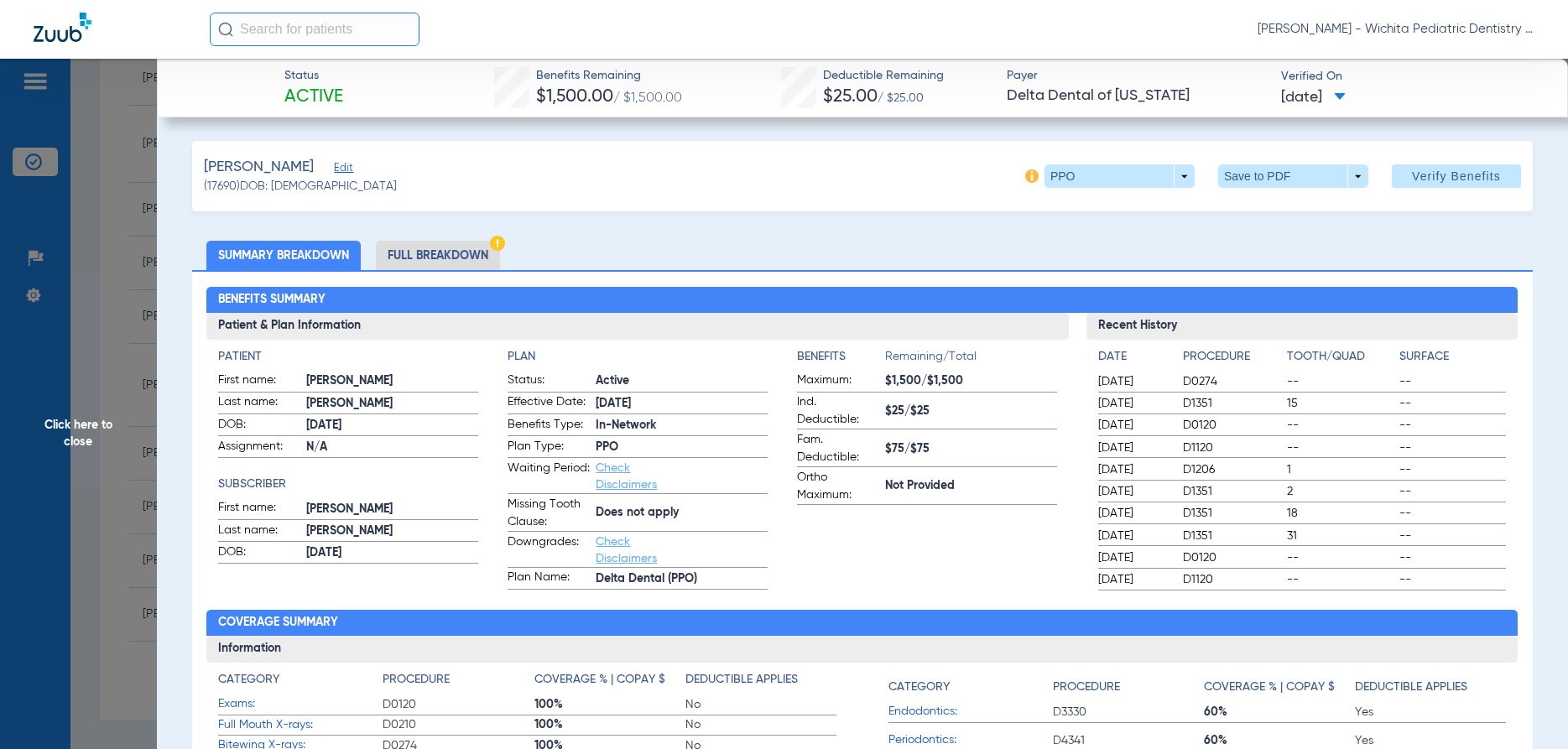
click at [391, 262] on li "Full Breakdown" at bounding box center [438, 255] width 124 height 30
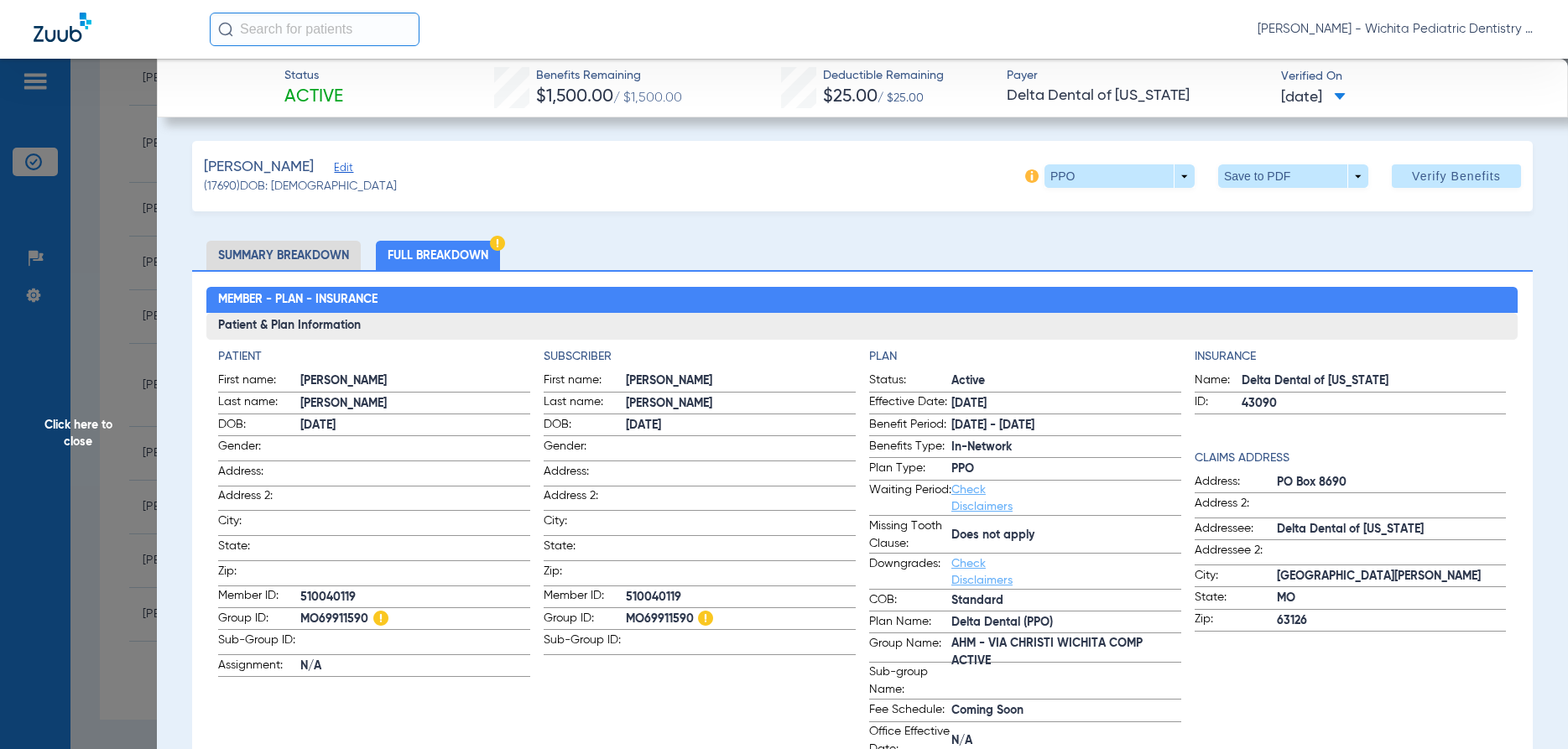
click at [53, 428] on span "Click here to close" at bounding box center [78, 432] width 157 height 749
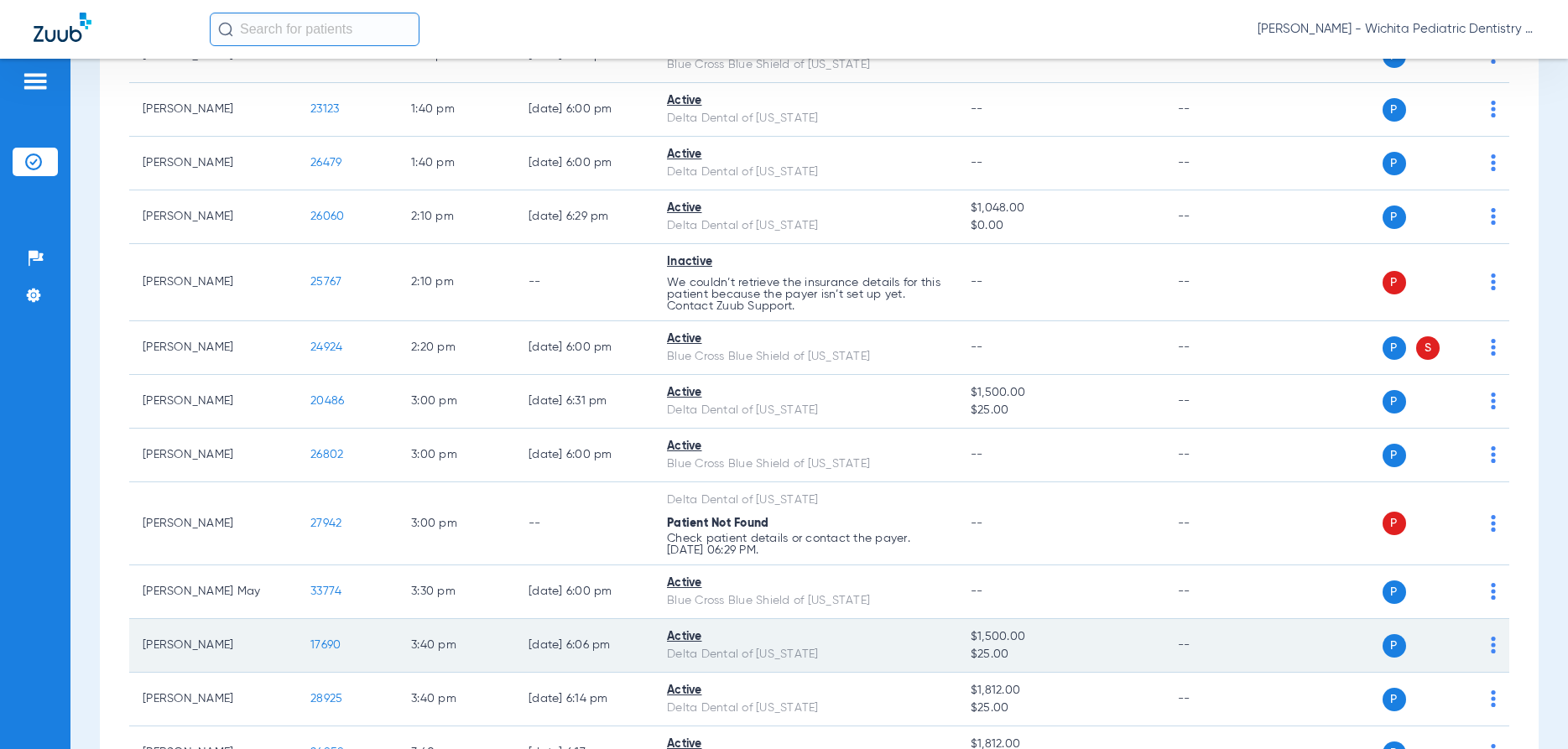
scroll to position [1896, 0]
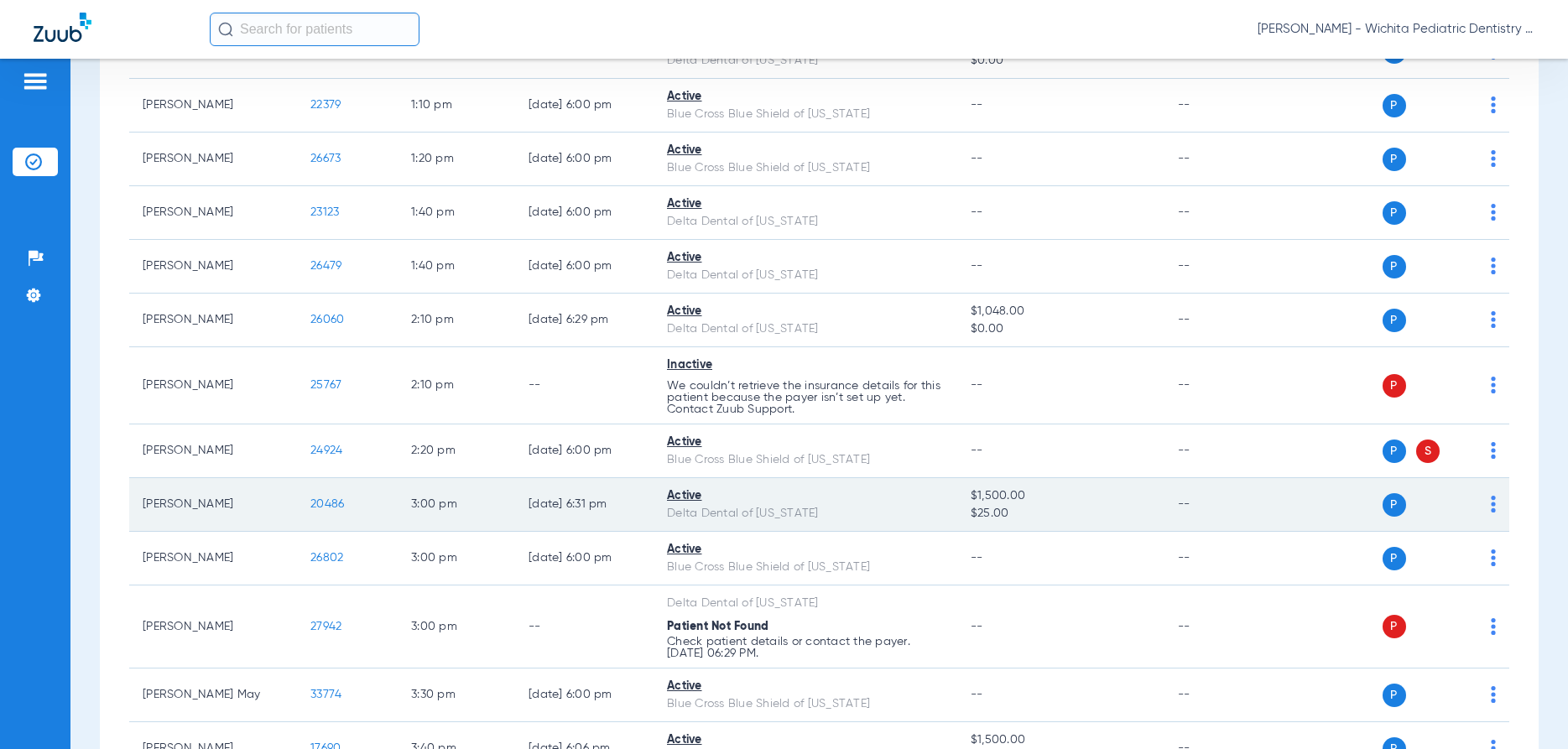
click at [324, 500] on span "20486" at bounding box center [327, 503] width 33 height 12
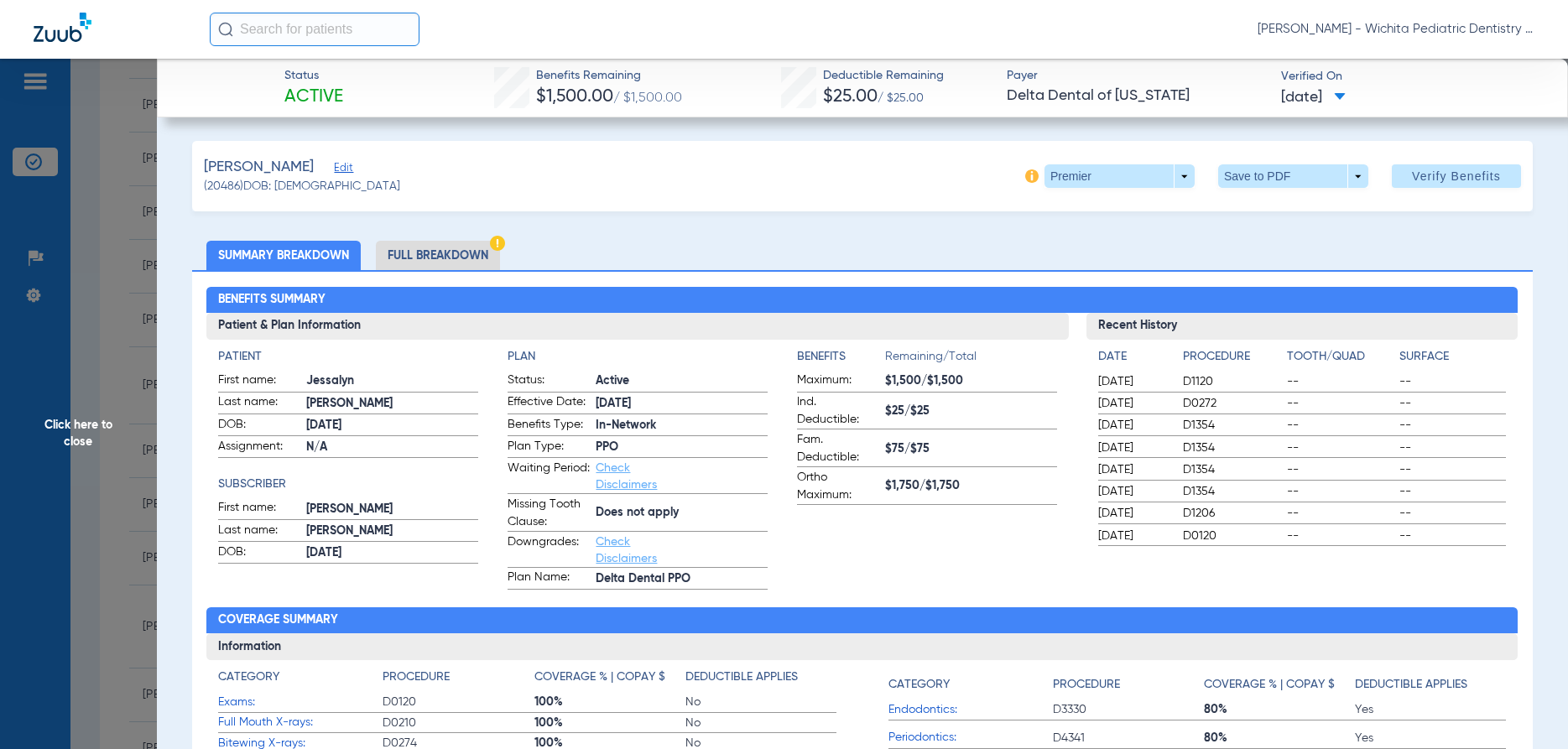
click at [69, 429] on span "Click here to close" at bounding box center [78, 432] width 157 height 749
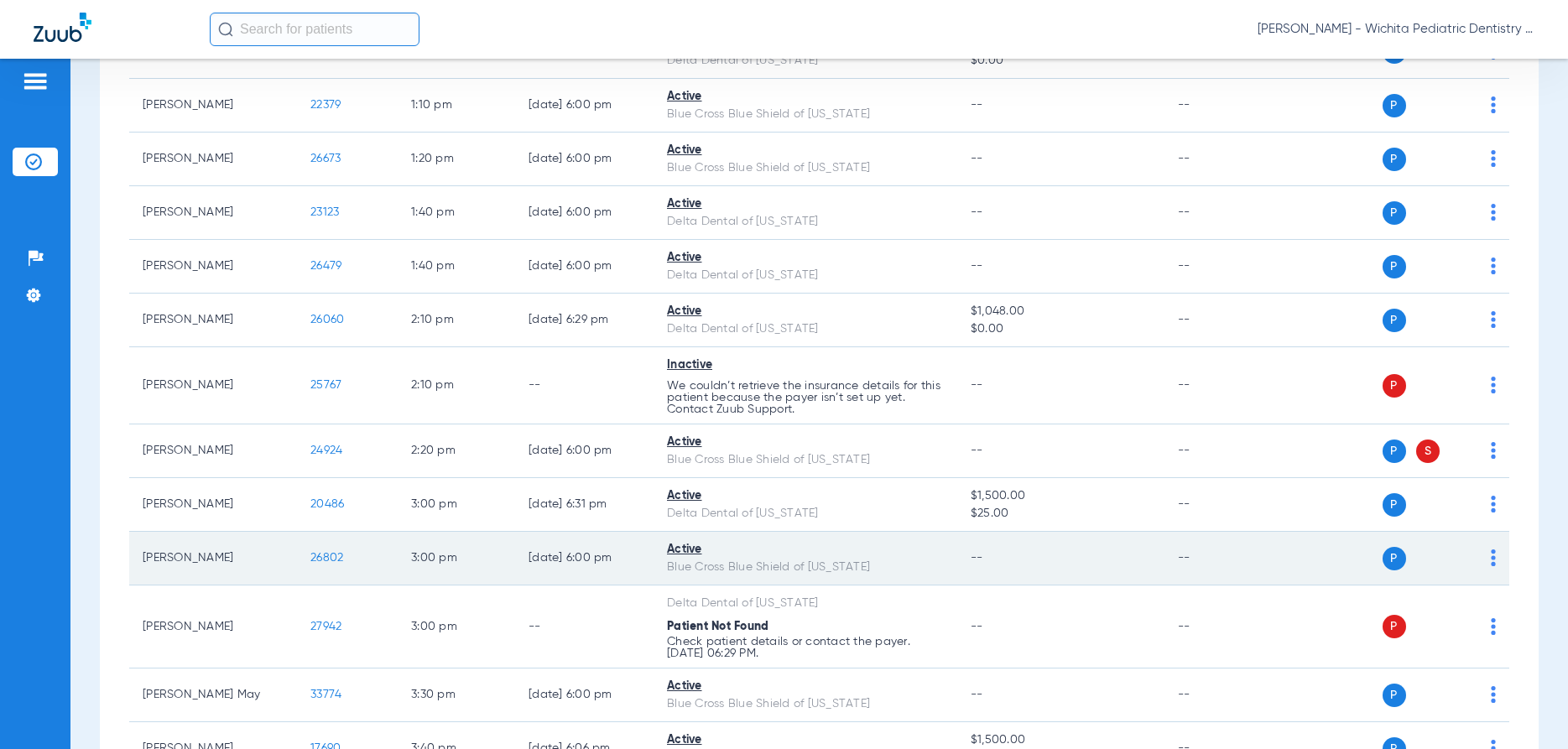
click at [324, 557] on span "26802" at bounding box center [327, 557] width 32 height 12
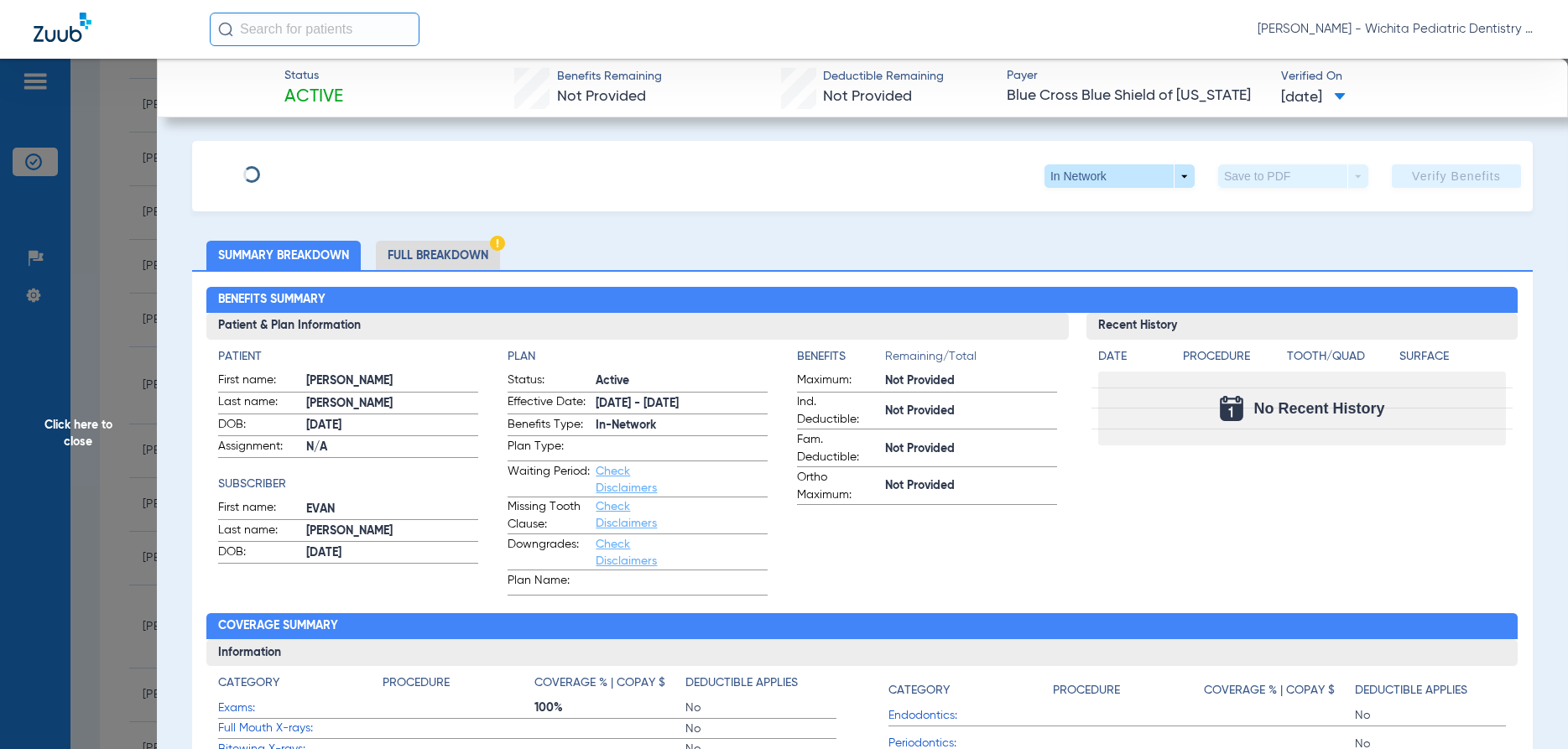
click at [411, 251] on li "Full Breakdown" at bounding box center [438, 255] width 124 height 30
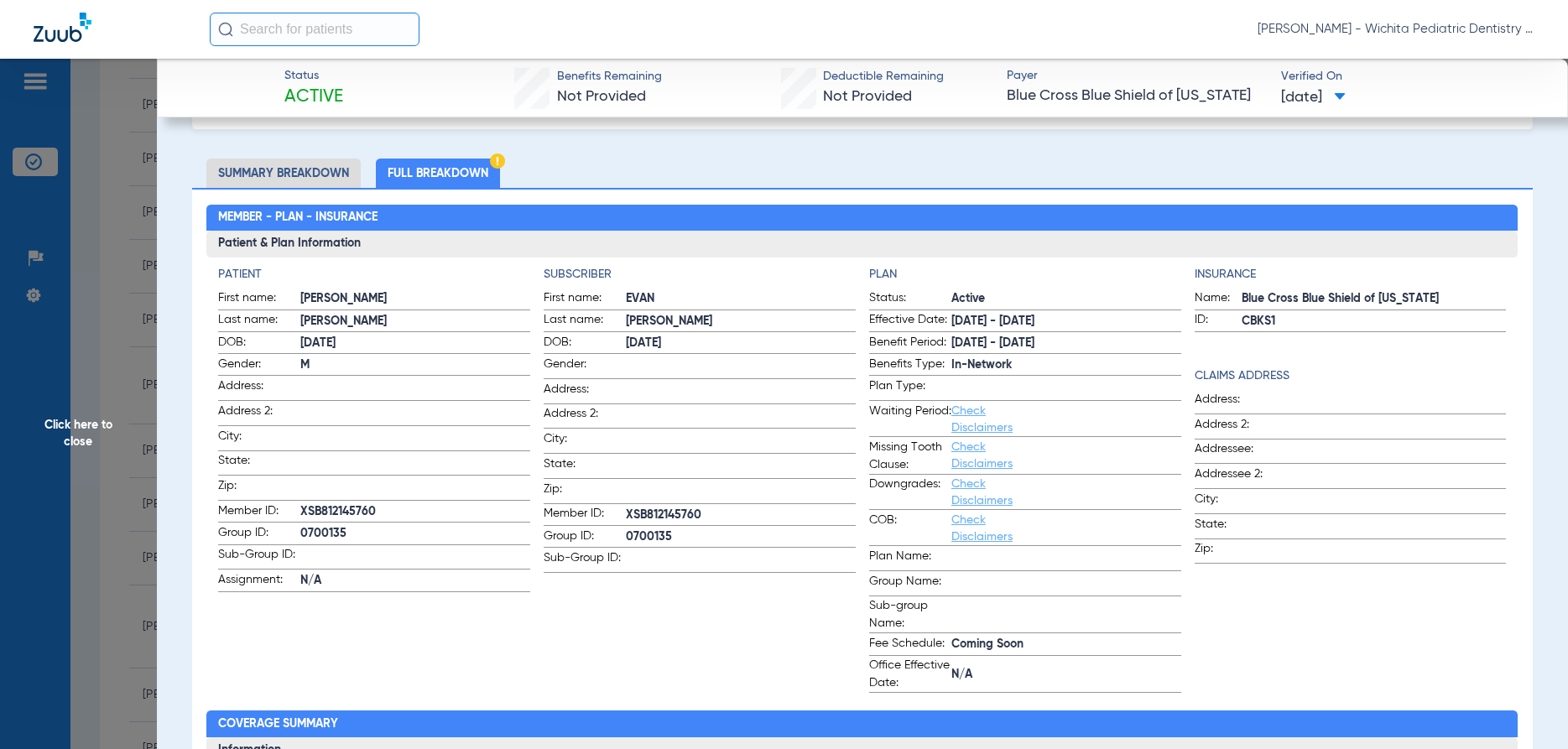
scroll to position [81, 0]
